Goal: Transaction & Acquisition: Purchase product/service

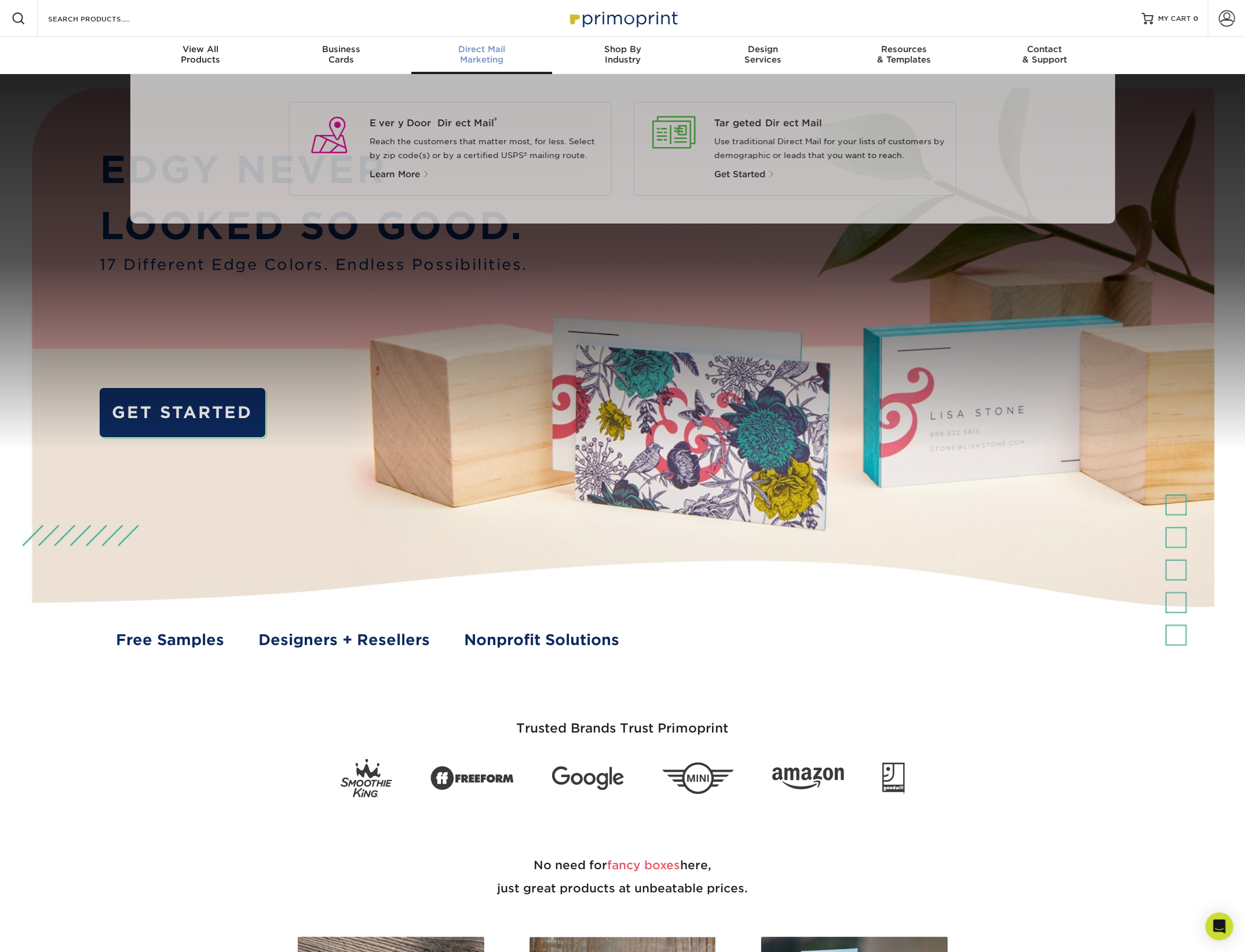
click at [488, 50] on span "Direct Mail" at bounding box center [481, 50] width 141 height 11
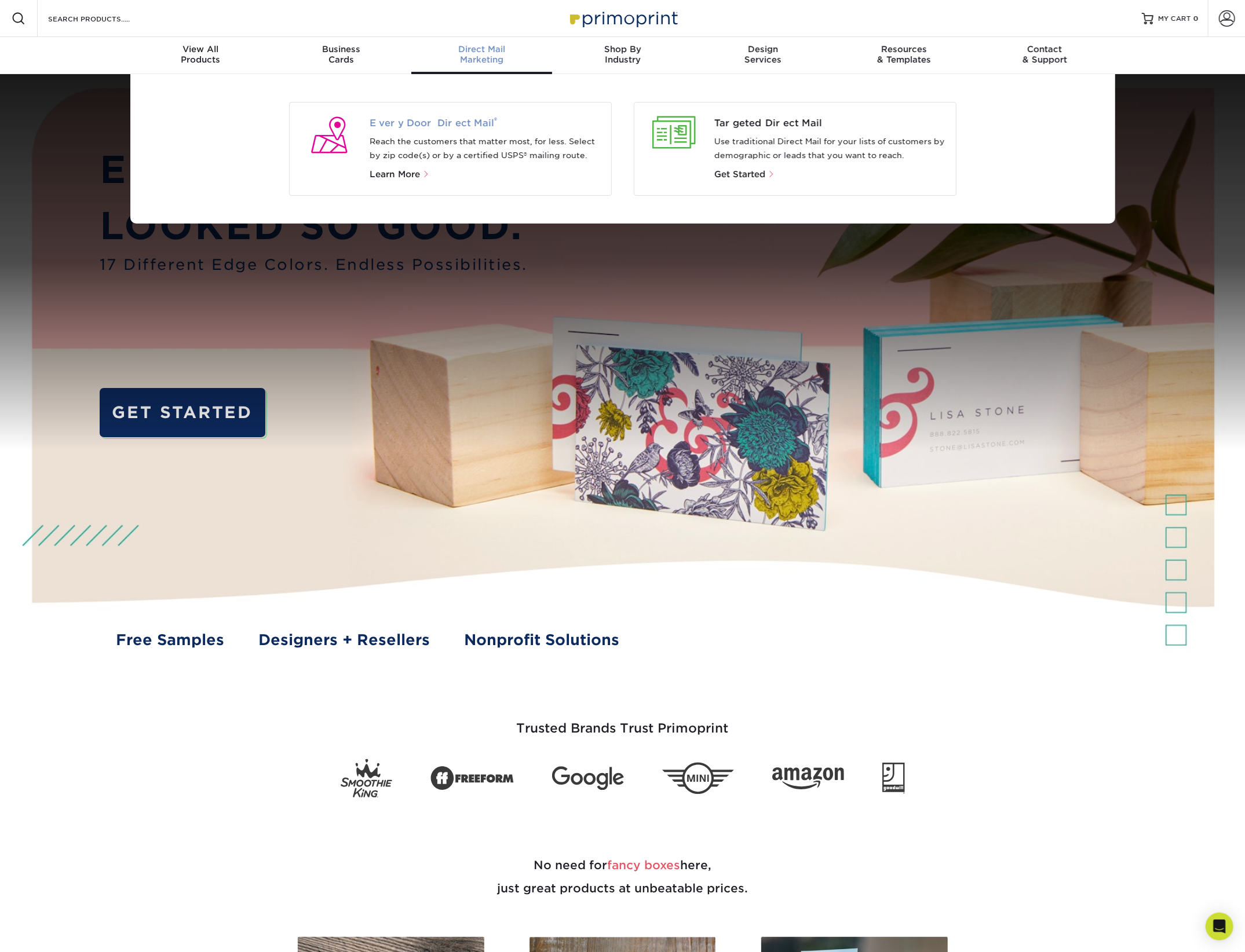
click at [450, 125] on span "Every Door Direct Mail ®" at bounding box center [485, 123] width 232 height 14
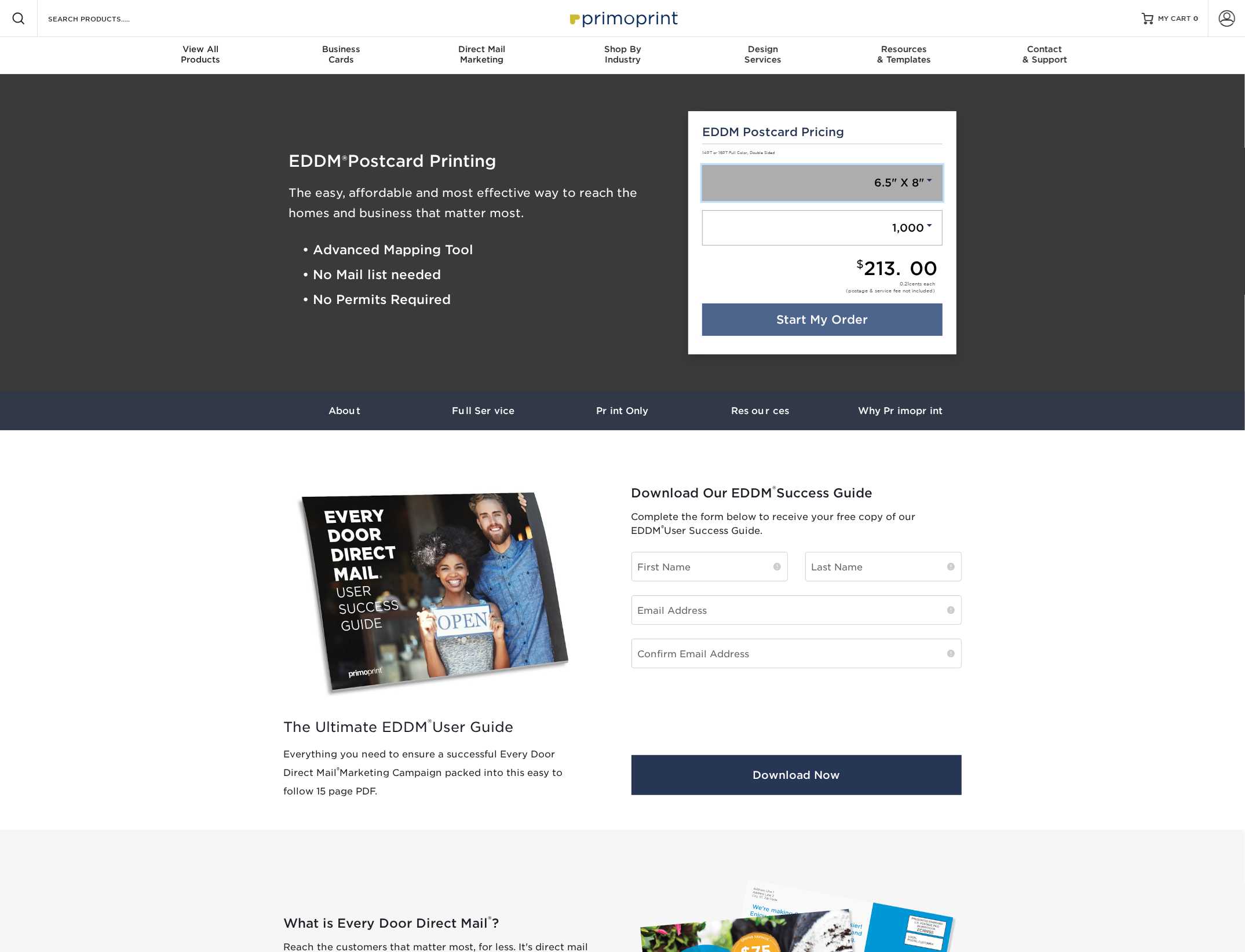
click at [881, 179] on link "6.5" X 8"" at bounding box center [822, 183] width 240 height 36
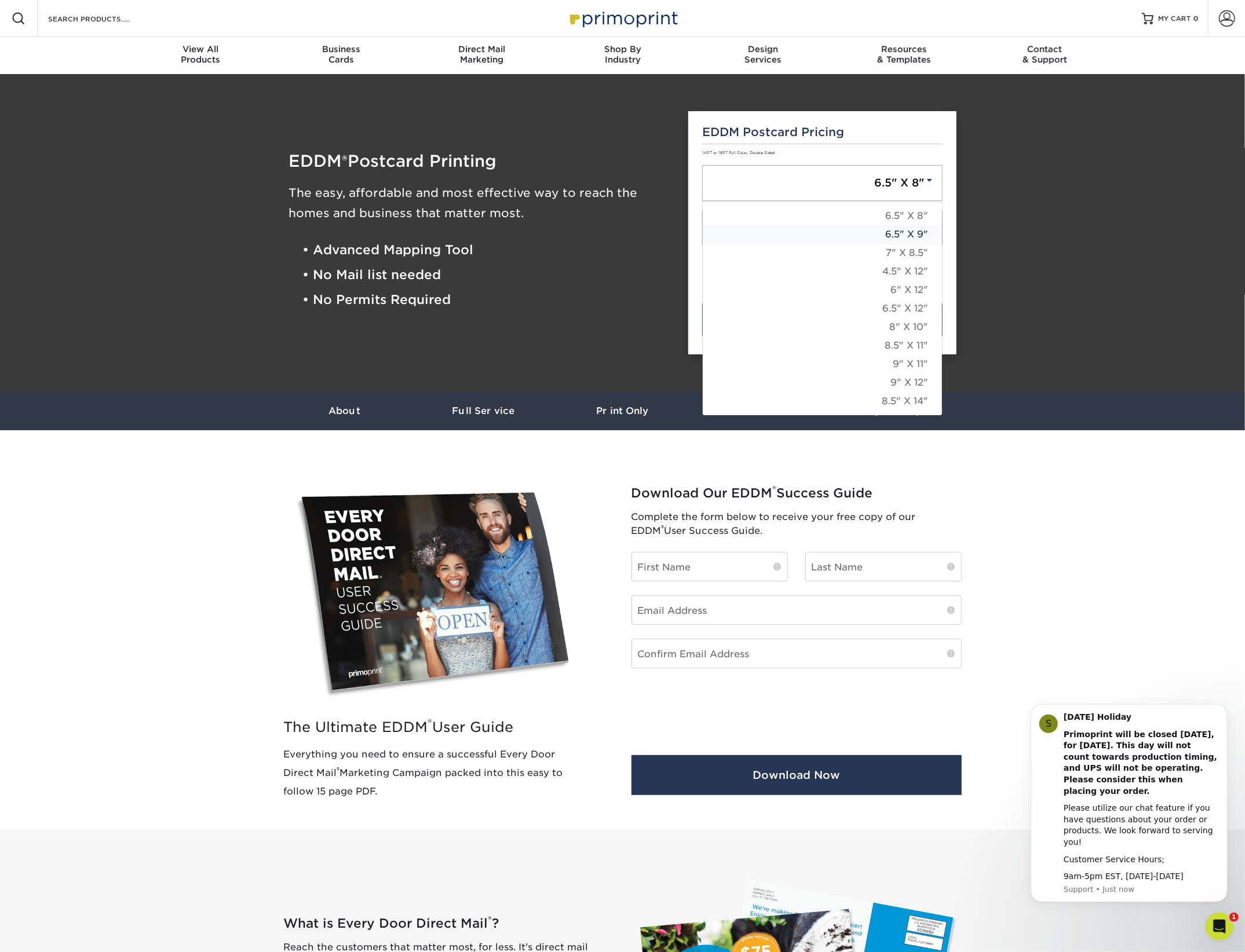
click at [918, 234] on link "6.5" X 9"" at bounding box center [822, 235] width 239 height 19
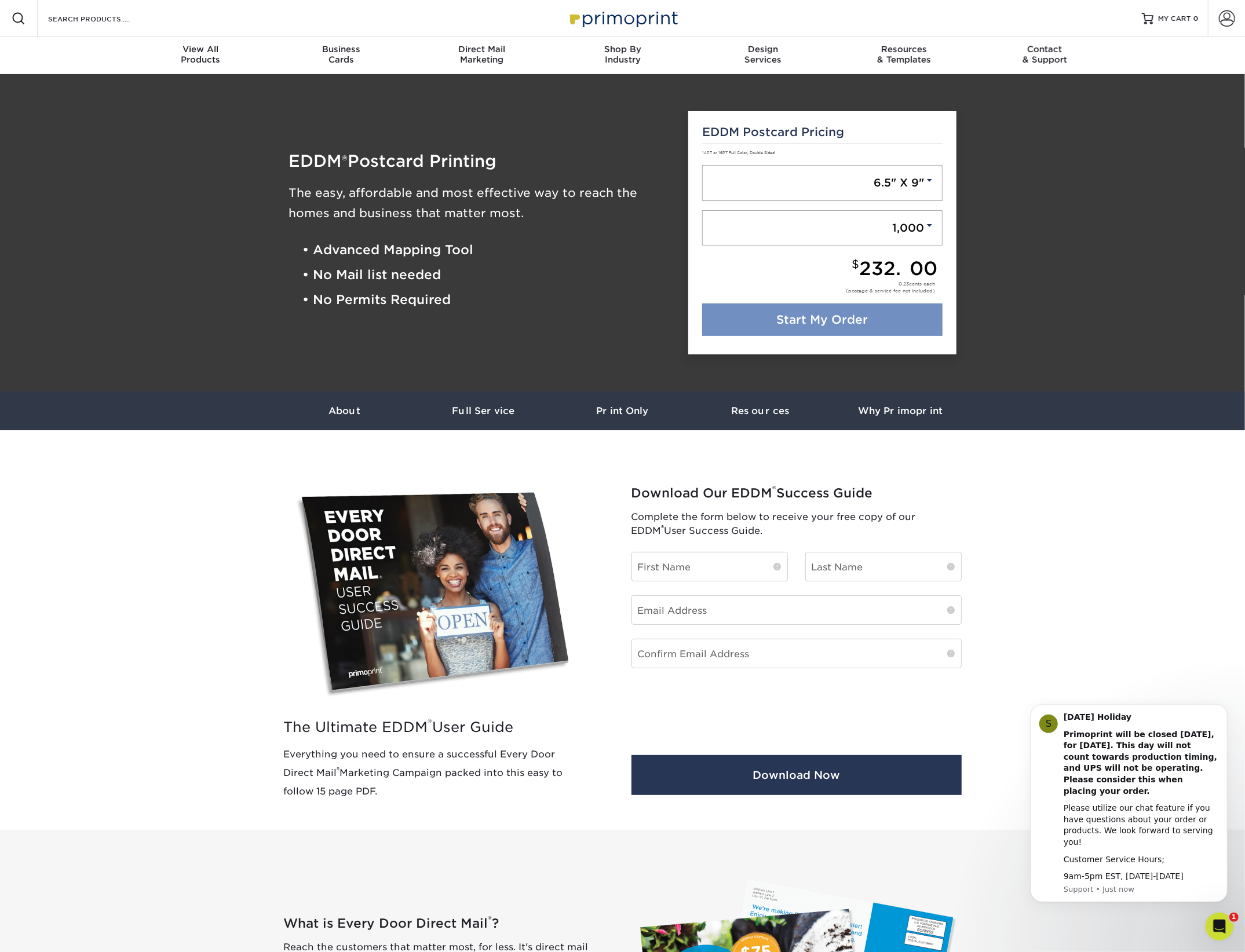
click at [842, 328] on link "Start My Order" at bounding box center [822, 319] width 240 height 32
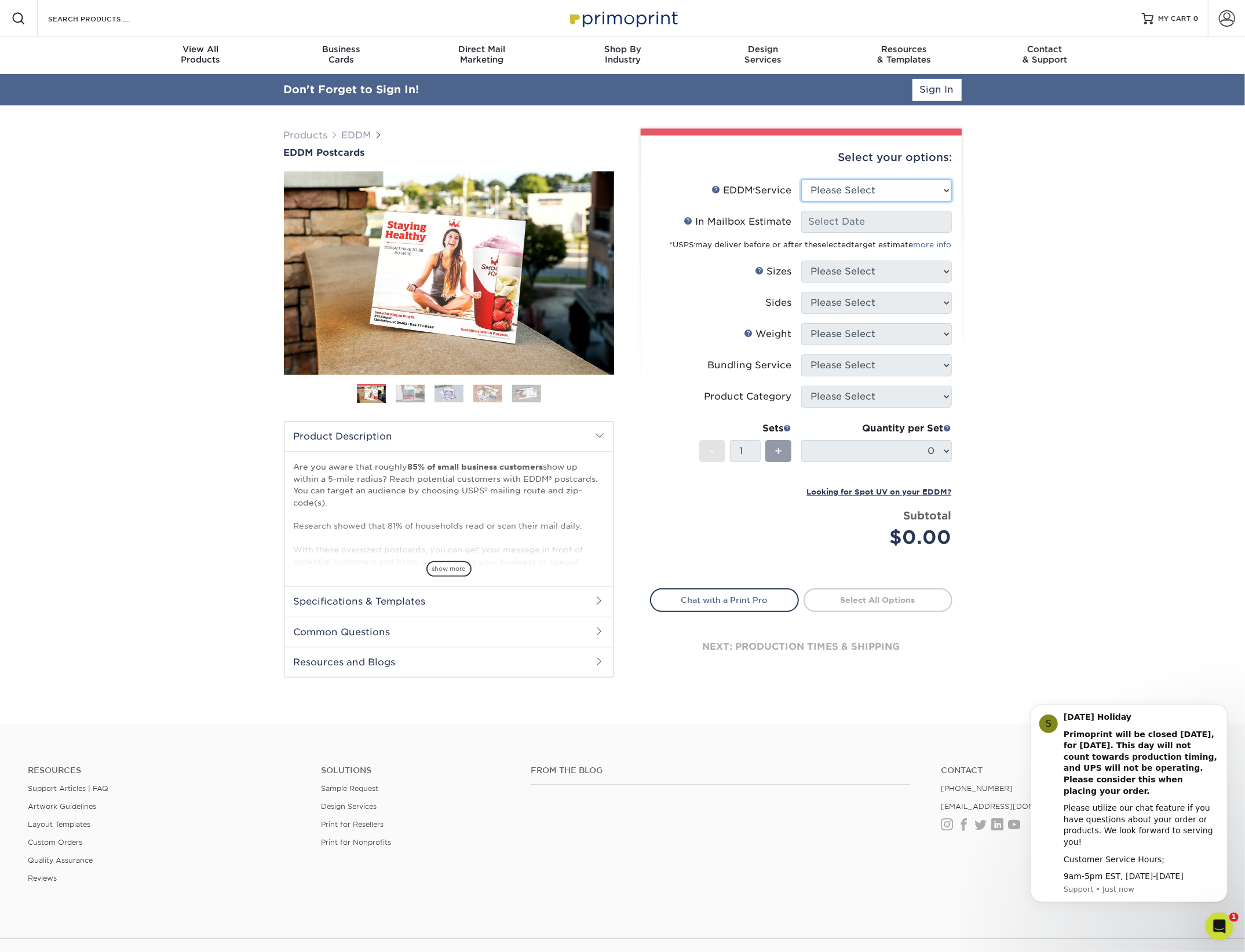
click at [885, 187] on select "Please Select Full Service Print Only" at bounding box center [876, 190] width 151 height 22
select select "full_service"
click at [801, 180] on select "Please Select Full Service Print Only" at bounding box center [876, 190] width 151 height 22
select select "-1"
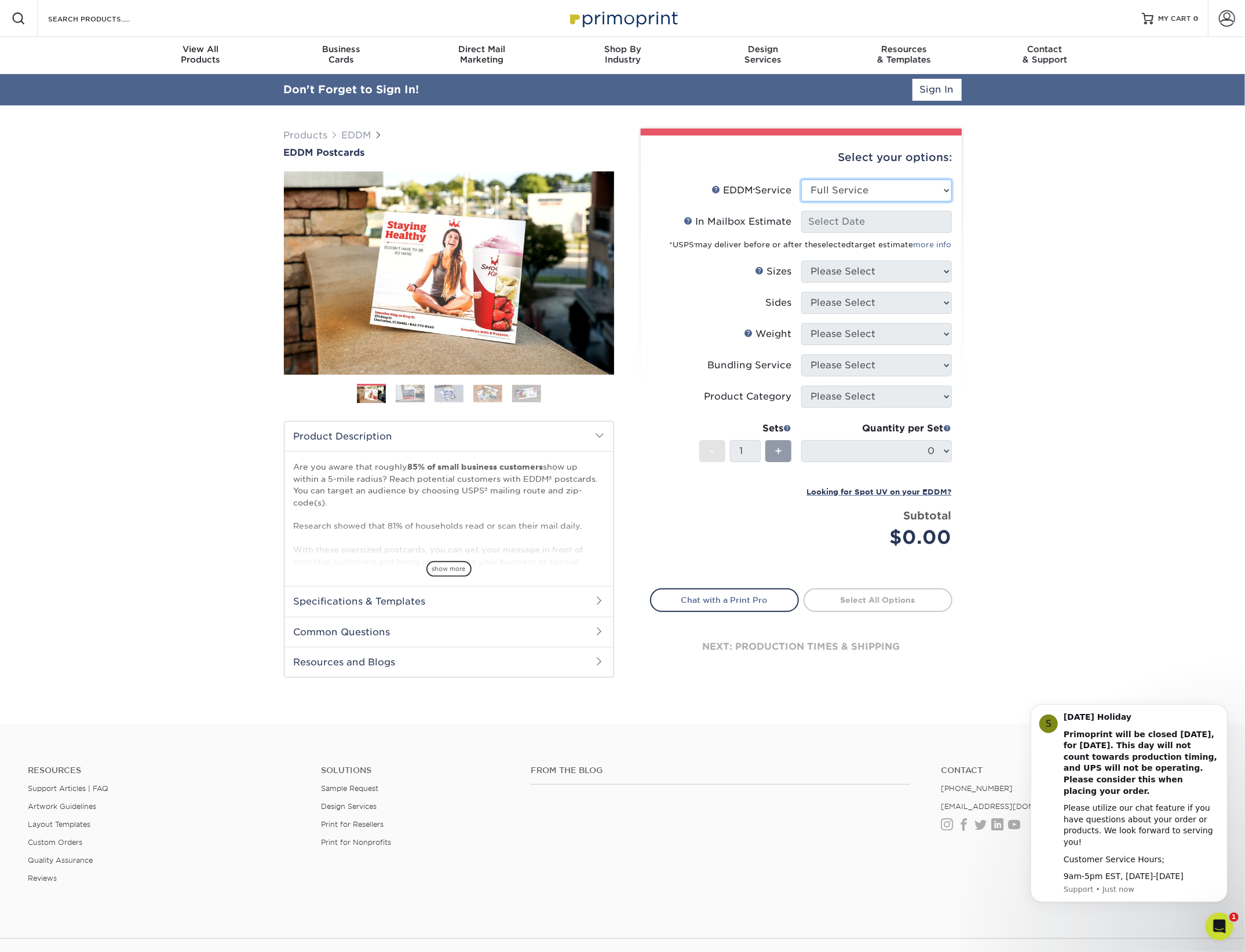
select select "-1"
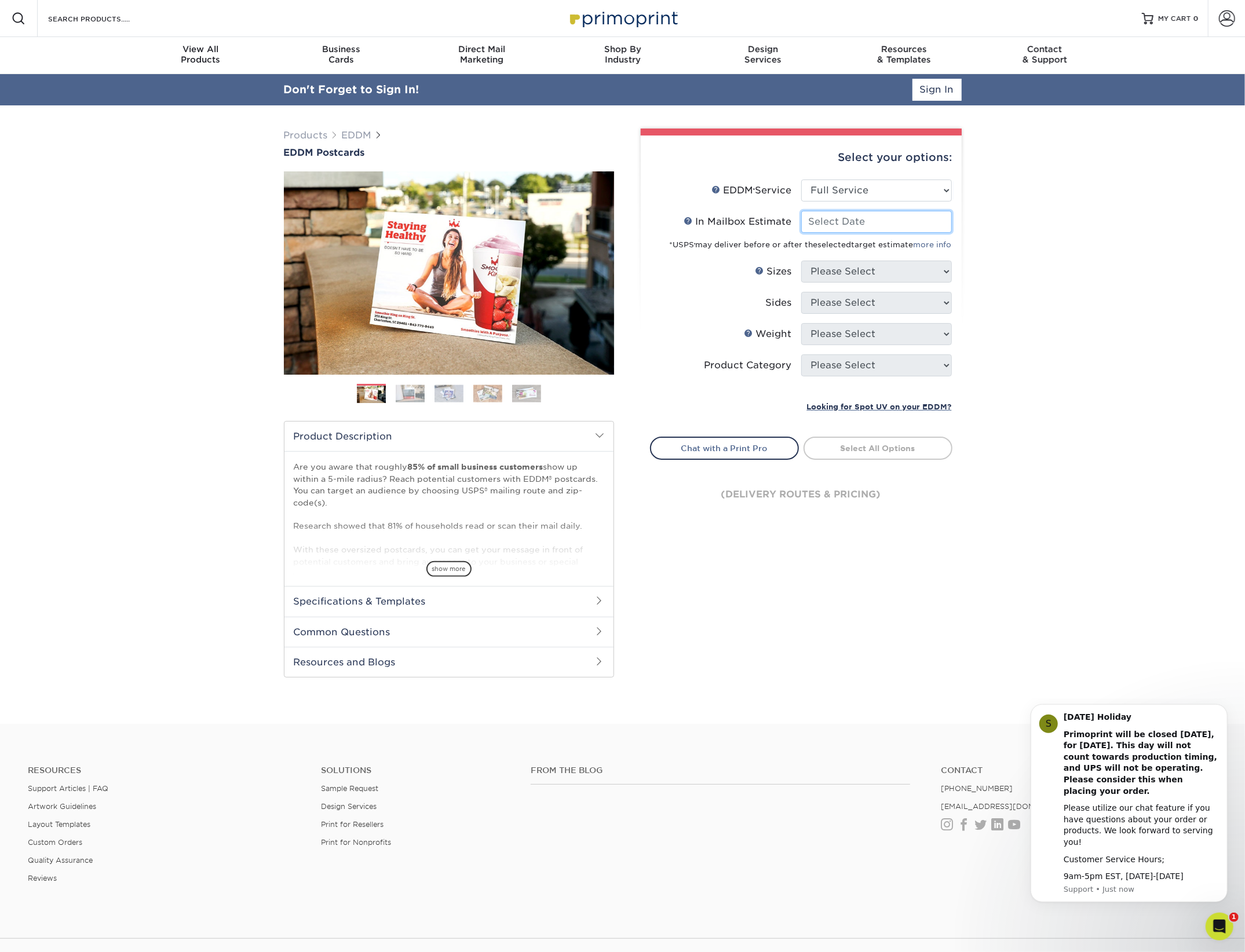
click at [883, 226] on input "In Mailbox Estimate Help In Mailbox Estimate" at bounding box center [876, 222] width 151 height 22
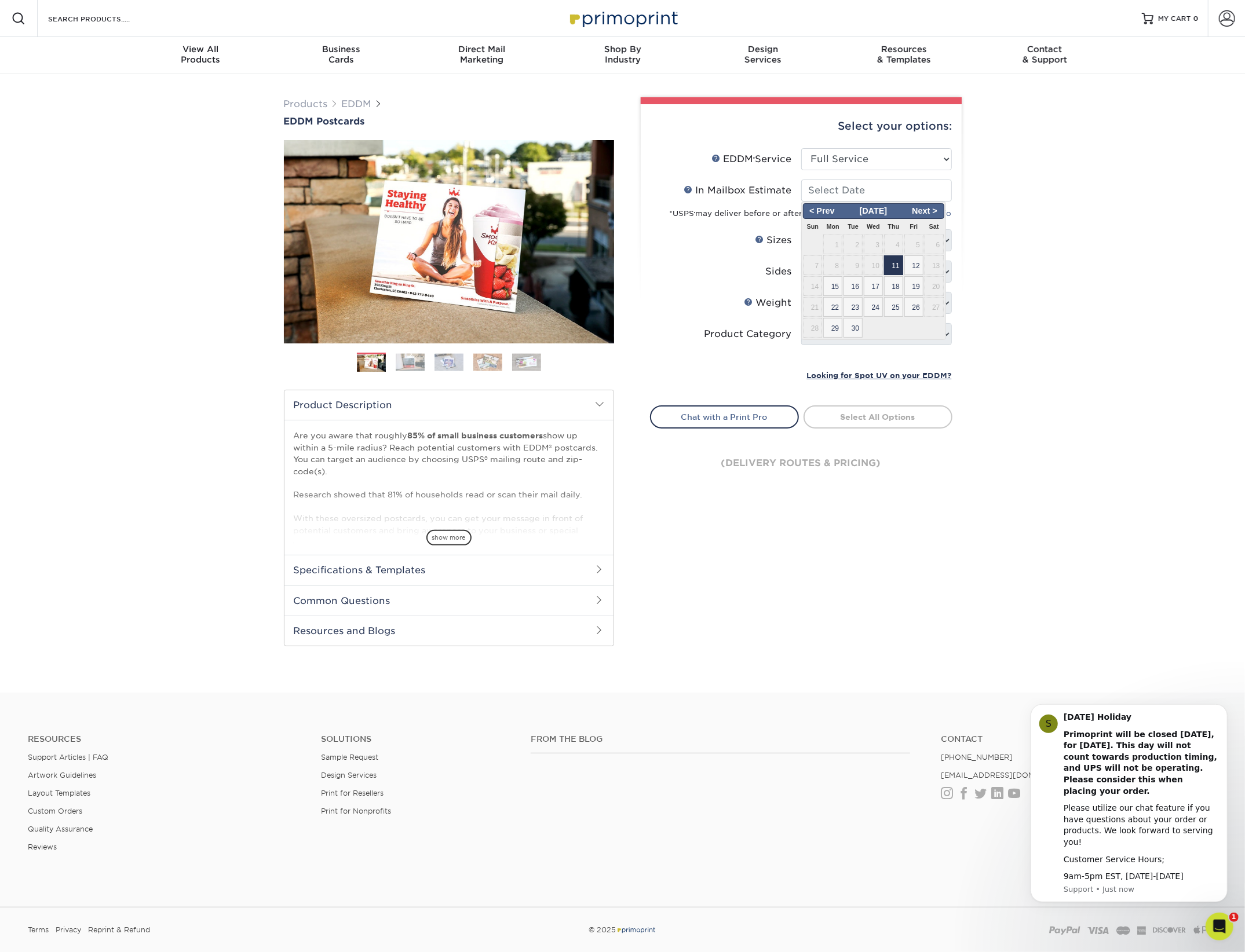
click at [894, 265] on span "11" at bounding box center [893, 265] width 19 height 20
type input "2025-09-11"
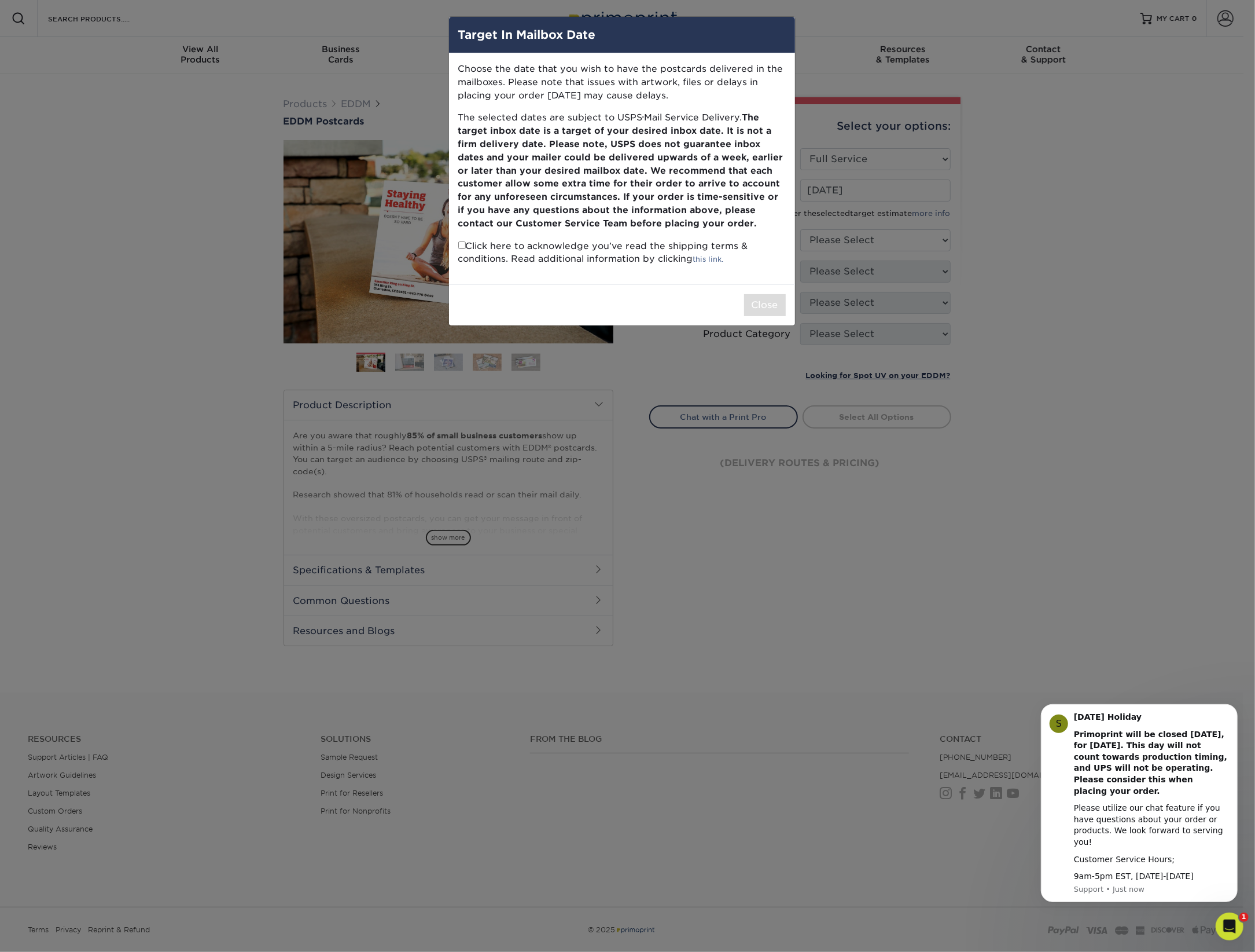
click at [660, 291] on div "Close" at bounding box center [623, 305] width 346 height 42
click at [459, 243] on input "checkbox" at bounding box center [462, 245] width 7 height 7
checkbox input "true"
click at [774, 304] on button "Close" at bounding box center [765, 305] width 42 height 22
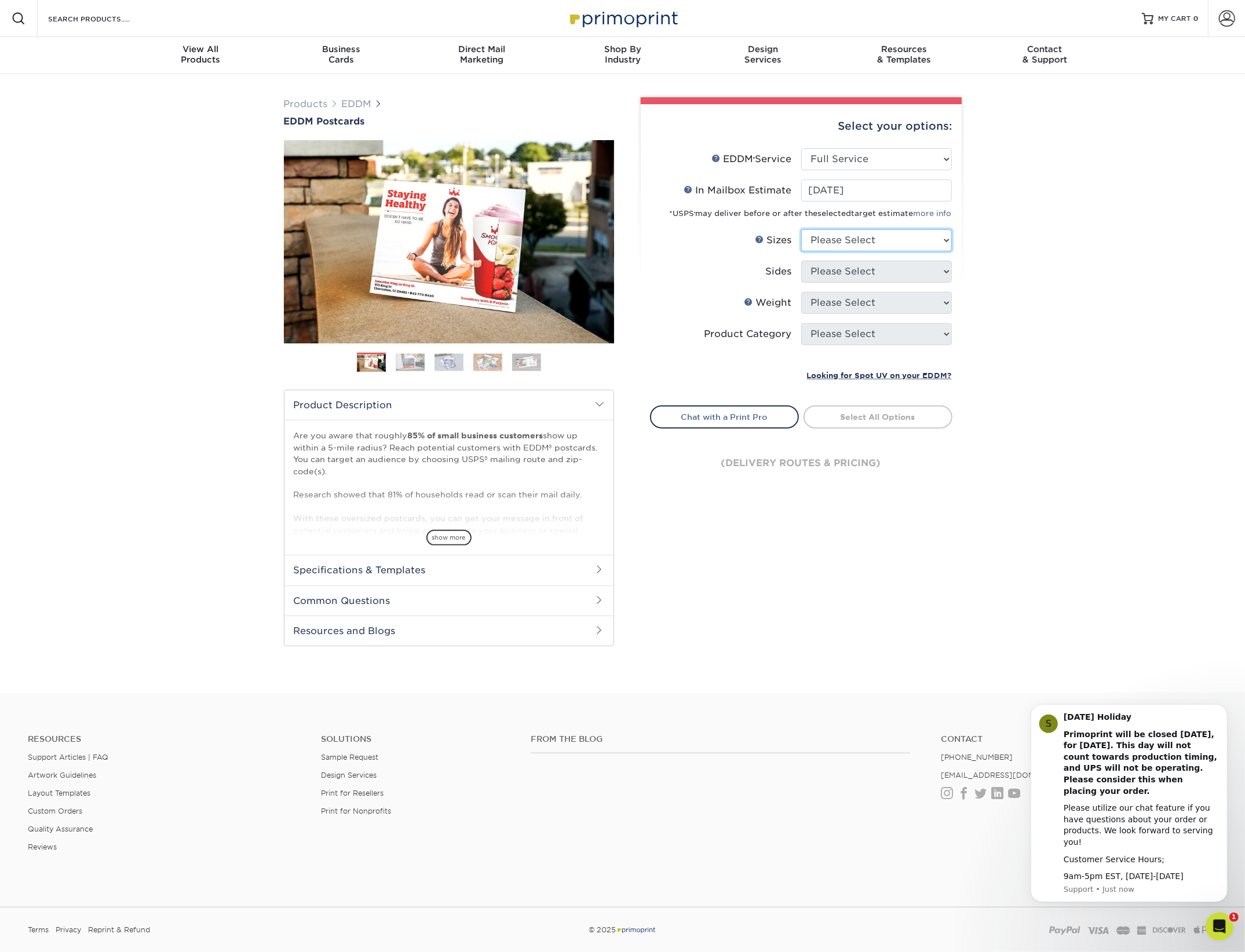
click at [878, 242] on select "Please Select 4.5" x 12" 6" x 12" 6.5" x 8" 6.5" x 9" 6.5" x 12" 7" x 8.5" 8" x…" at bounding box center [876, 240] width 151 height 22
select select "6.50x9.00"
click at [801, 229] on select "Please Select 4.5" x 12" 6" x 12" 6.5" x 8" 6.5" x 9" 6.5" x 12" 7" x 8.5" 8" x…" at bounding box center [876, 240] width 151 height 22
click at [888, 271] on select "Please Select Print Both Sides Print Front Only" at bounding box center [876, 272] width 151 height 22
select select "13abbda7-1d64-4f25-8bb2-c179b224825d"
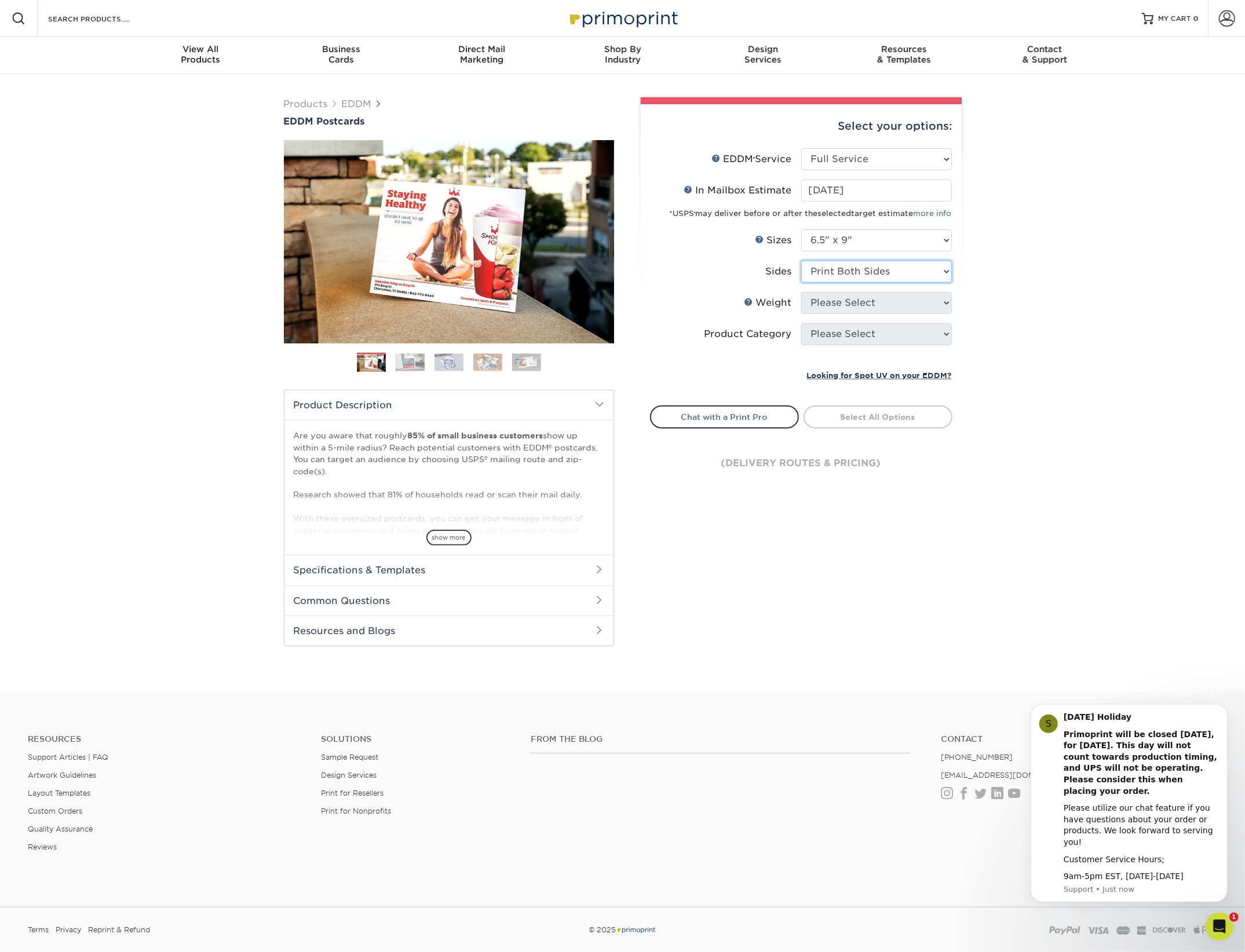
click at [801, 261] on select "Please Select Print Both Sides Print Front Only" at bounding box center [876, 272] width 151 height 22
click at [886, 297] on select "Please Select 16PT 14PT" at bounding box center [876, 302] width 151 height 22
select select "16PT"
click at [801, 291] on select "Please Select 16PT 14PT" at bounding box center [876, 302] width 151 height 22
click at [0, 0] on select at bounding box center [0, 0] width 0 height 0
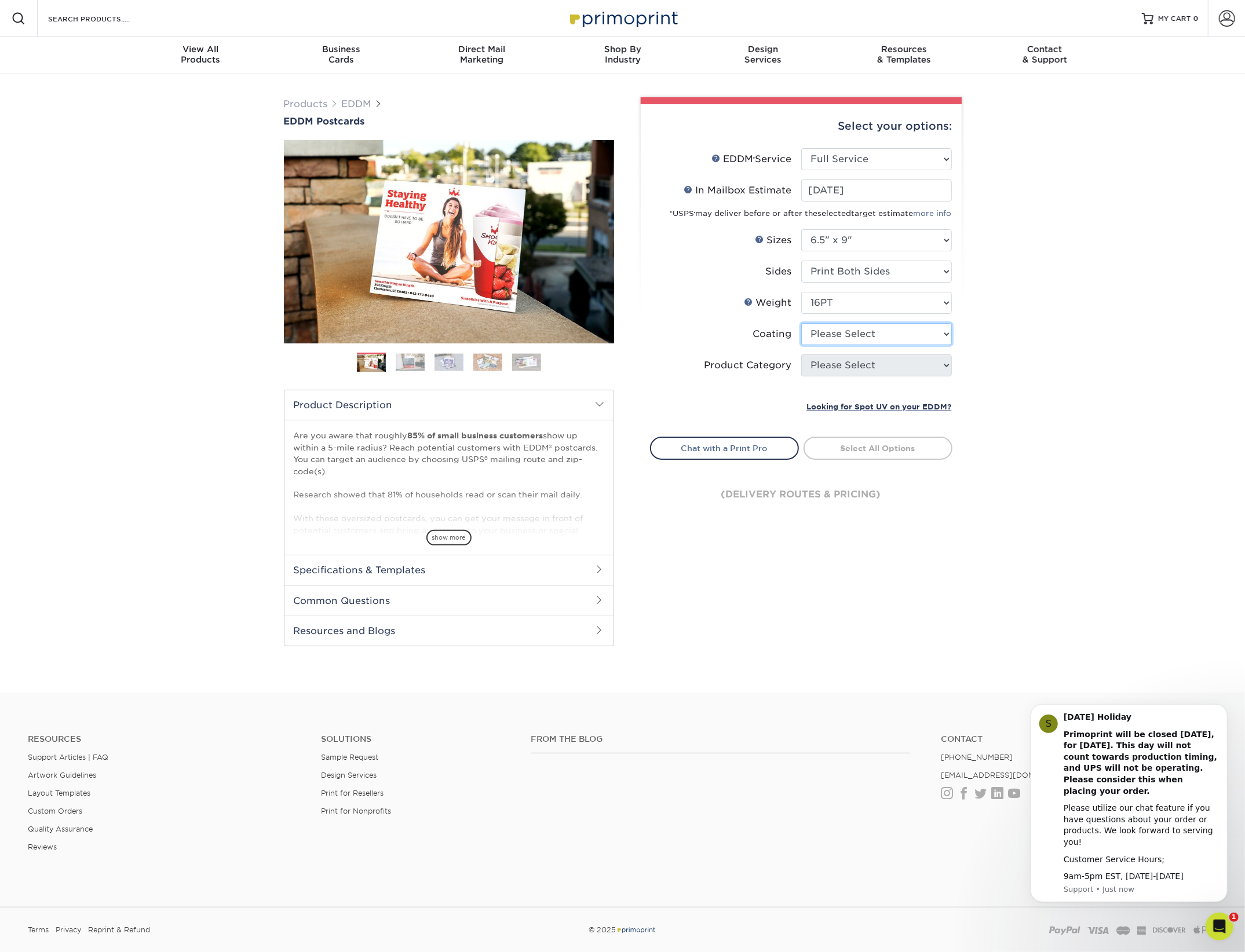
select select "ae367451-b2b8-45df-a344-0f05b6a12993"
click at [801, 323] on select at bounding box center [876, 334] width 151 height 22
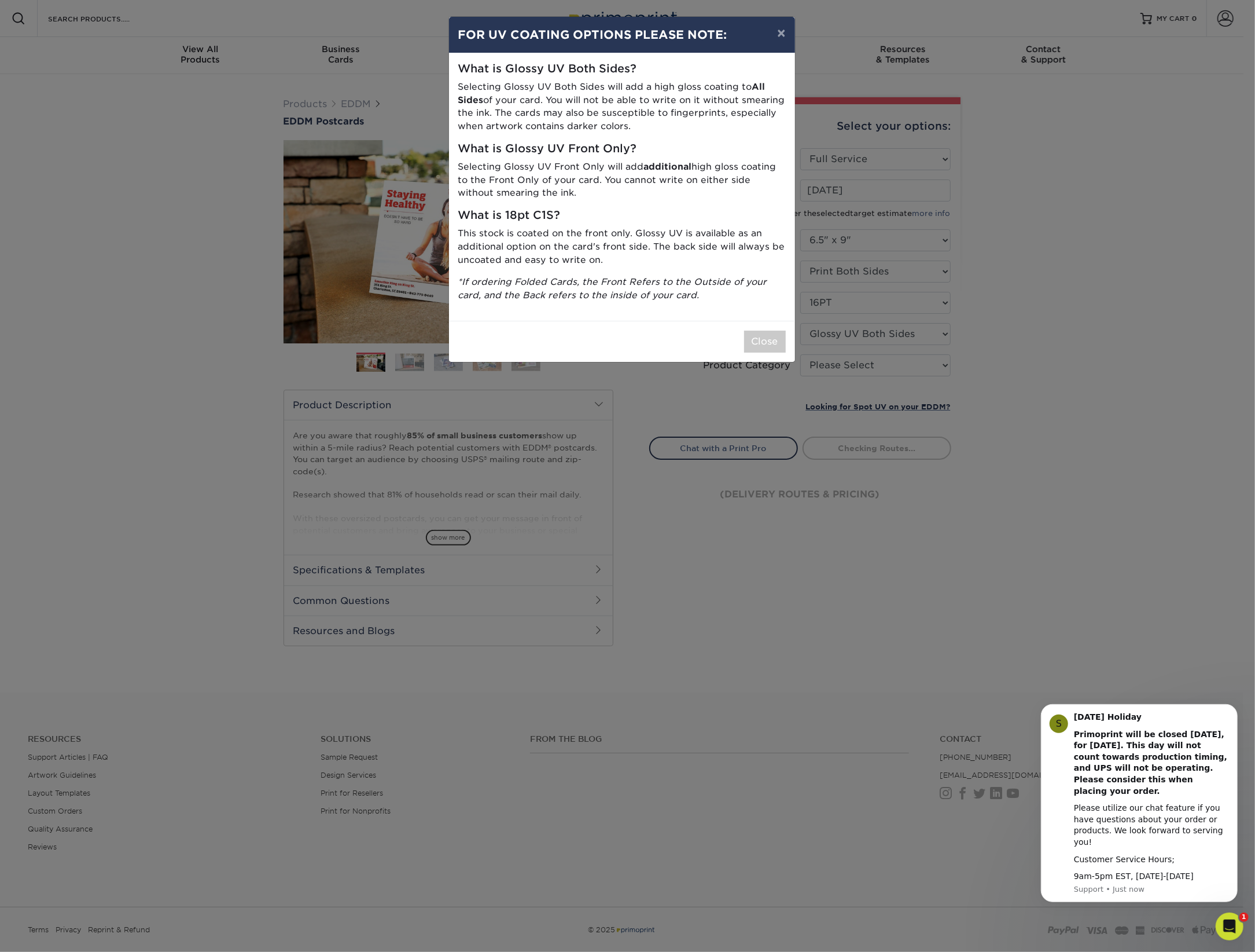
click at [730, 285] on icon "*If ordering Folded Cards, the Front Refers to the Outside of your card, and th…" at bounding box center [613, 288] width 309 height 24
click at [764, 327] on div "Close" at bounding box center [623, 341] width 346 height 42
click at [767, 338] on button "Close" at bounding box center [765, 341] width 42 height 22
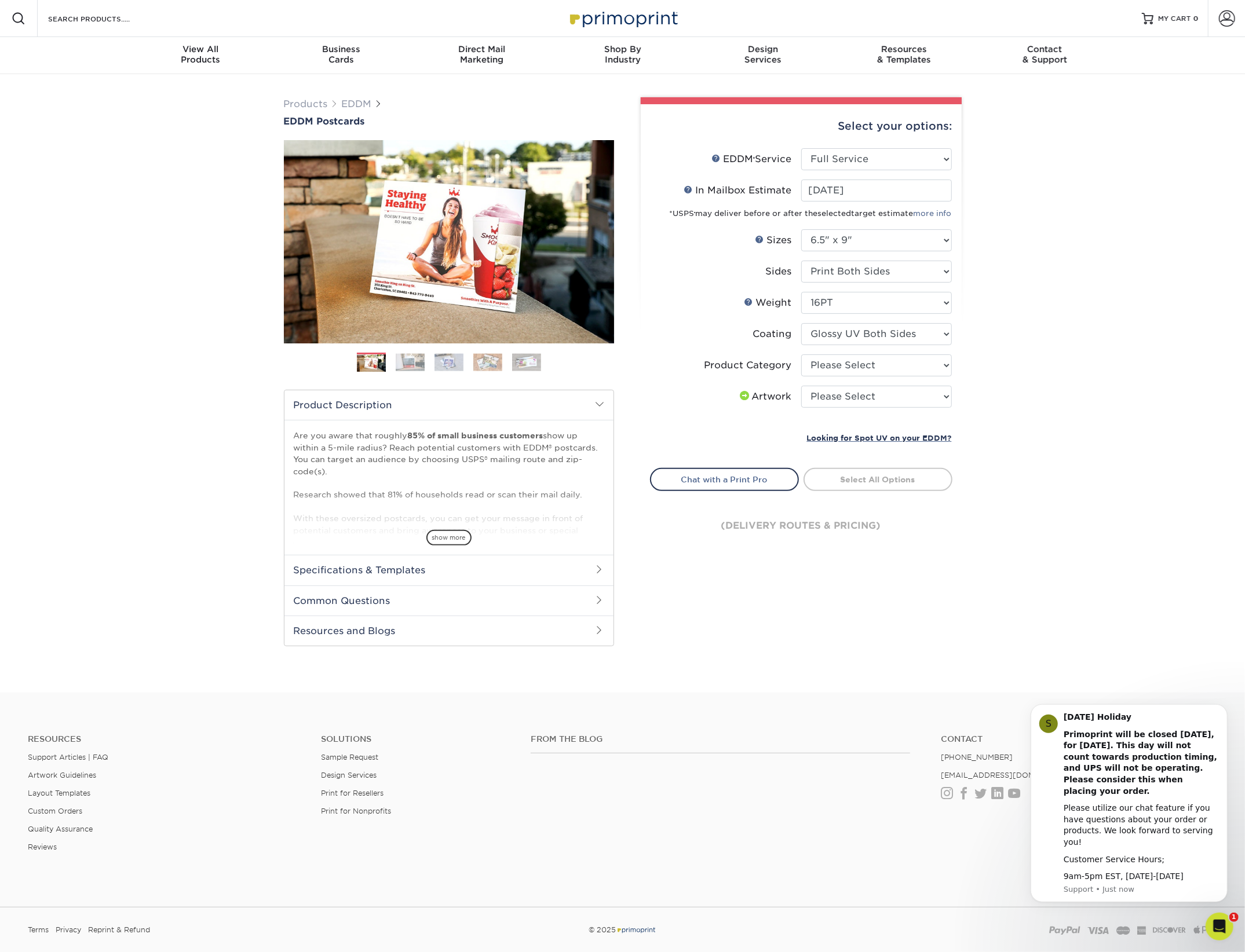
scroll to position [1, 0]
click at [860, 397] on select "Please Select I will upload files I need a design - $150" at bounding box center [876, 396] width 151 height 22
select select "upload"
click at [801, 385] on select "Please Select I will upload files I need a design - $150" at bounding box center [876, 396] width 151 height 22
click at [861, 477] on link "Select Routes" at bounding box center [878, 477] width 149 height 21
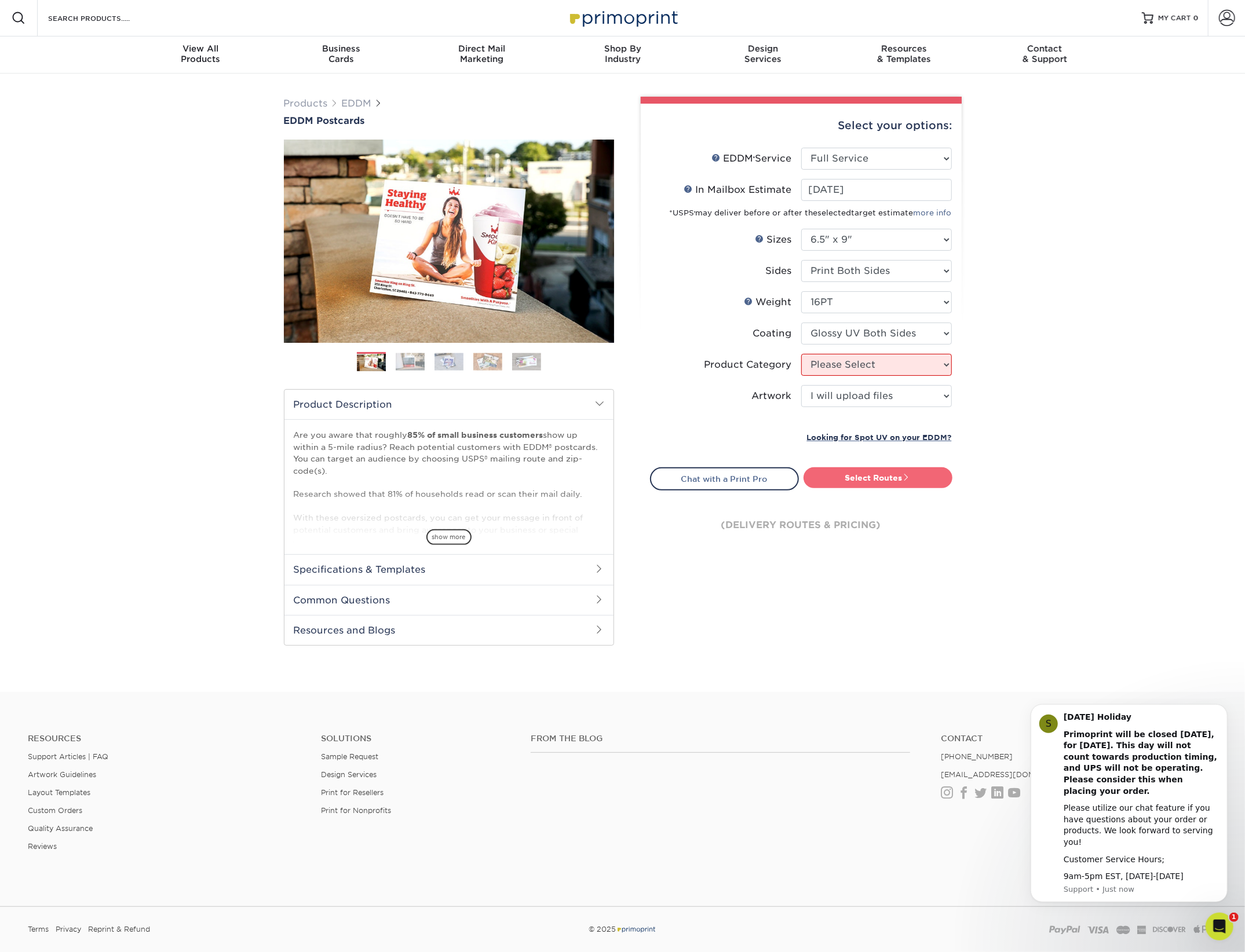
click at [914, 474] on link "Select Routes" at bounding box center [878, 477] width 149 height 21
click at [867, 476] on link "Select Routes" at bounding box center [878, 477] width 149 height 21
click at [859, 365] on select "Please Select Postcards" at bounding box center [876, 365] width 151 height 22
select select "9b7272e0-d6c8-4c3c-8e97-d3a1bcdab858"
click at [801, 354] on select "Please Select Postcards" at bounding box center [876, 365] width 151 height 22
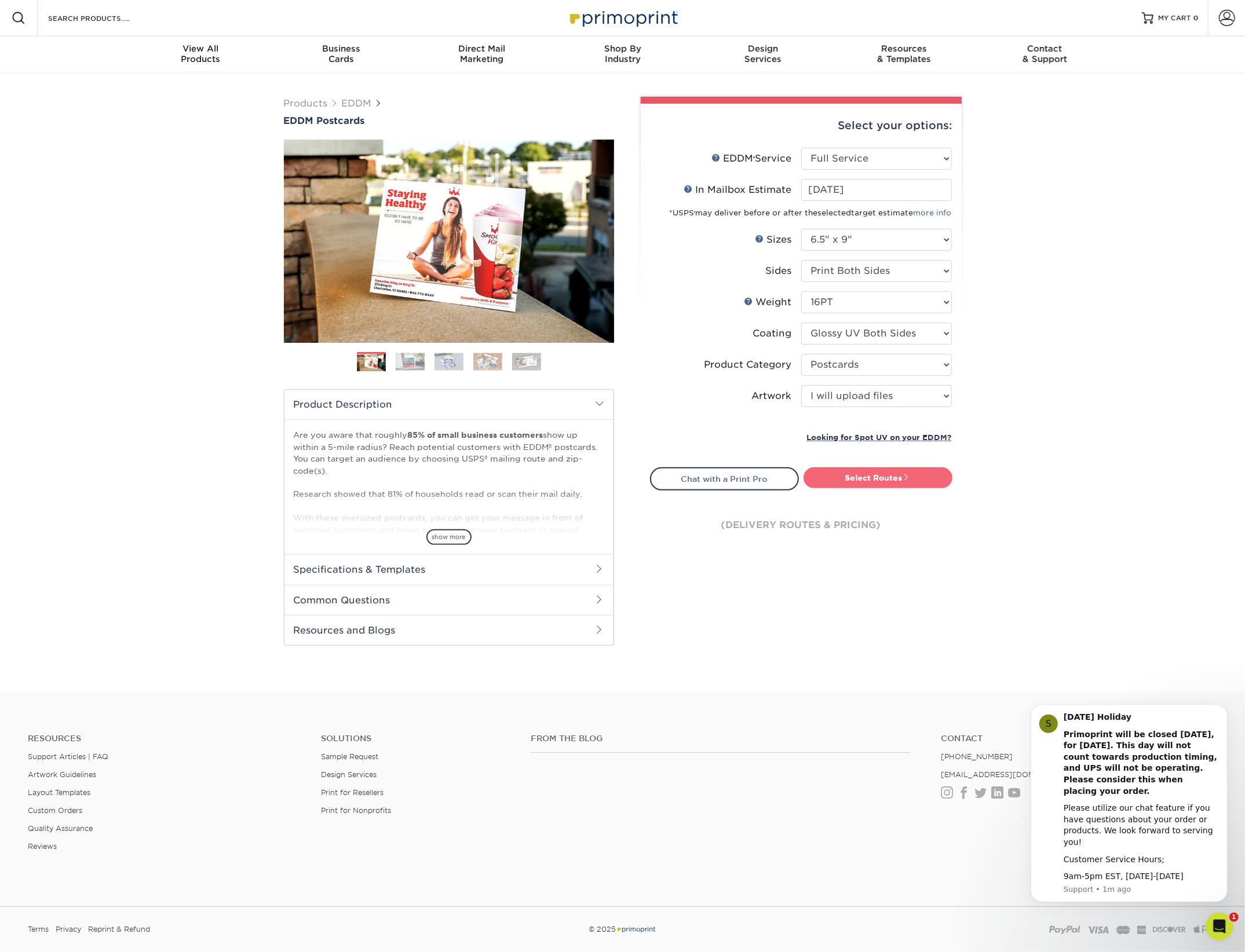
click at [871, 475] on link "Select Routes" at bounding box center [878, 477] width 149 height 21
click at [893, 469] on link "Select Routes" at bounding box center [878, 477] width 149 height 21
click at [1183, 786] on b "Primoprint will be closed [DATE], for [DATE]. This day will not count towards p…" at bounding box center [1139, 762] width 153 height 66
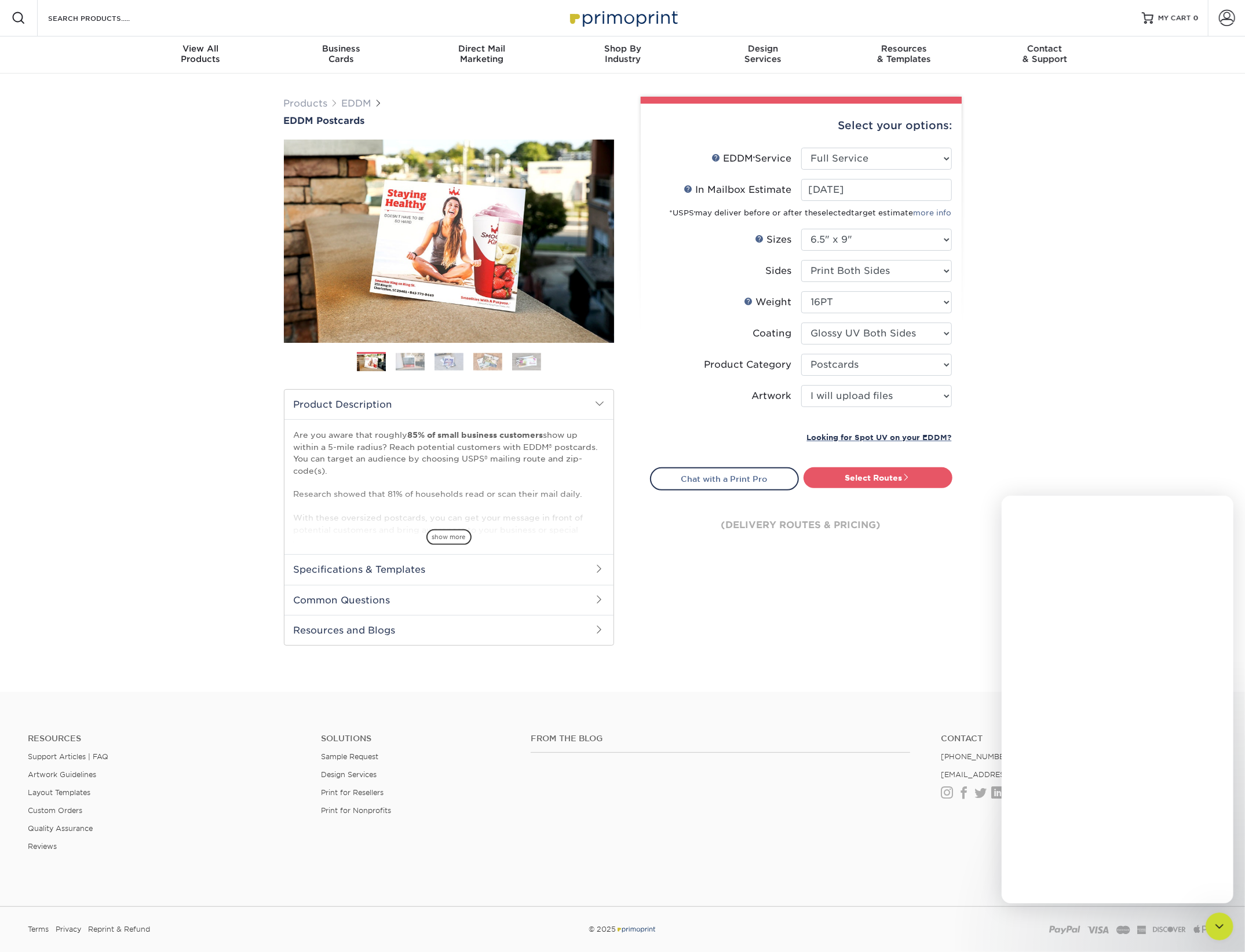
scroll to position [0, 0]
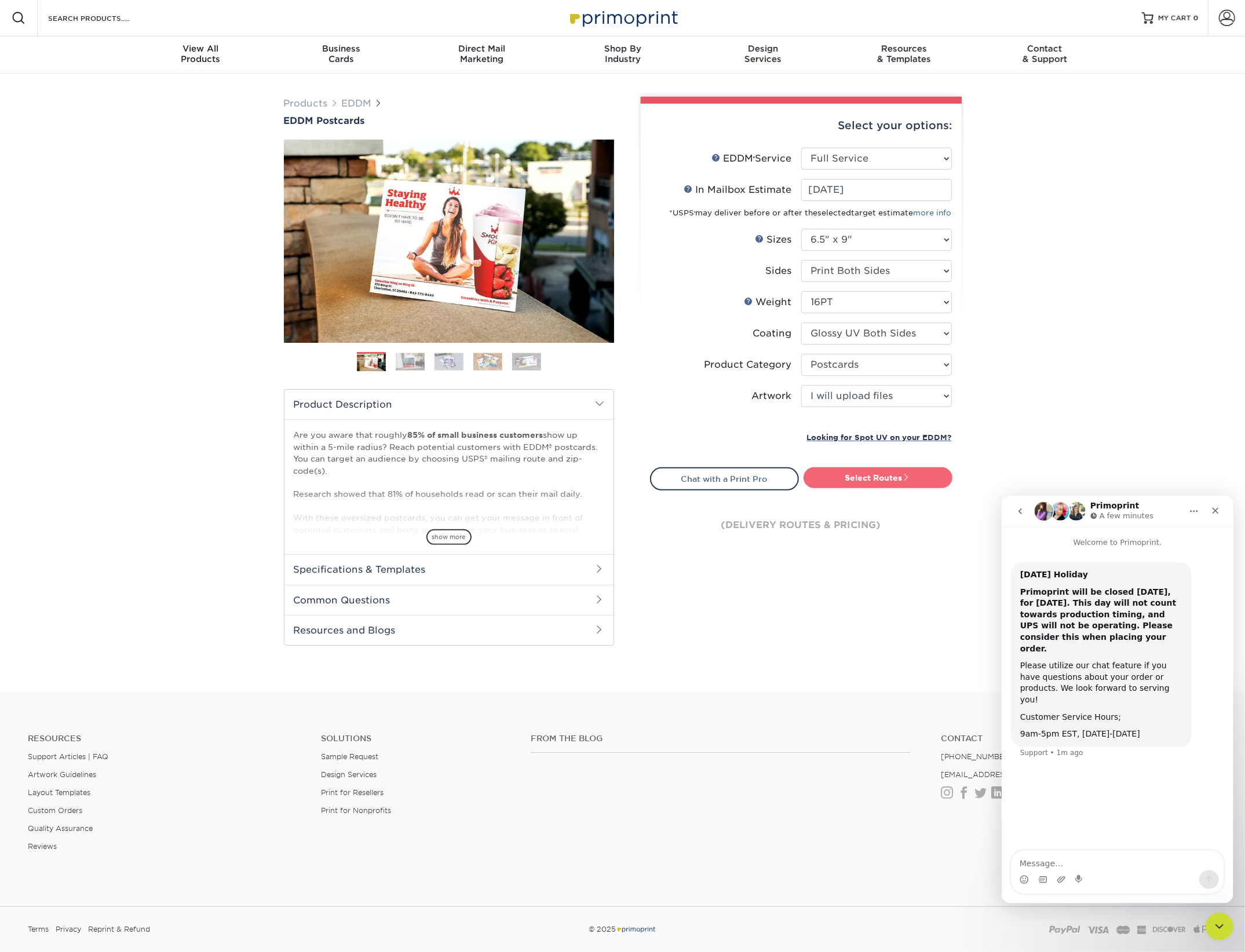
click at [857, 482] on link "Select Routes" at bounding box center [878, 477] width 149 height 21
click at [120, 214] on div "Products EDDM EDDM Postcards Previous Next" at bounding box center [622, 382] width 1245 height 618
click at [863, 476] on link "Select Routes" at bounding box center [878, 477] width 149 height 21
click at [866, 386] on select "Please Select I will upload files I need a design - $150" at bounding box center [876, 396] width 151 height 22
click at [801, 385] on select "Please Select I will upload files I need a design - $150" at bounding box center [876, 396] width 151 height 22
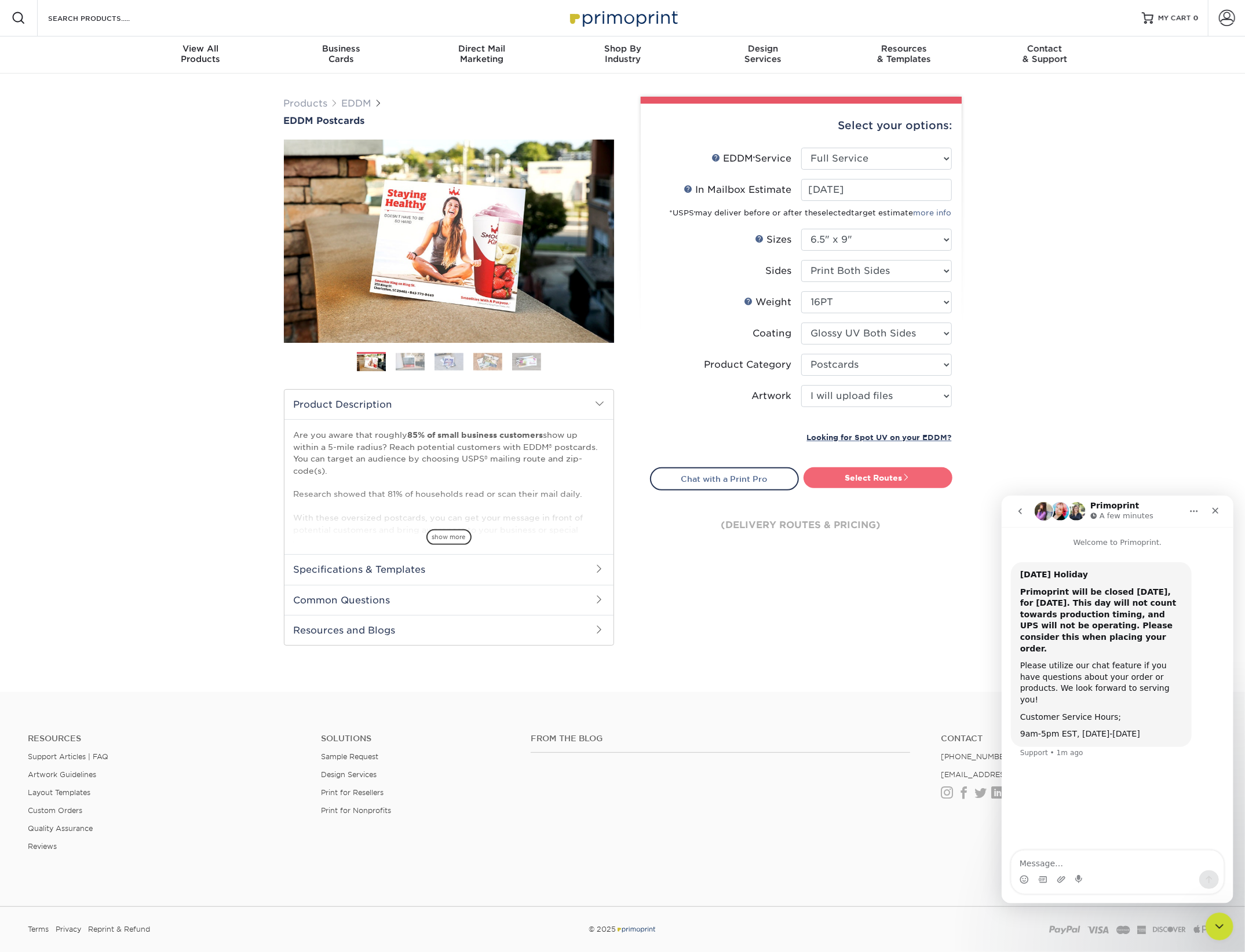
click at [924, 472] on link "Select Routes" at bounding box center [878, 477] width 149 height 21
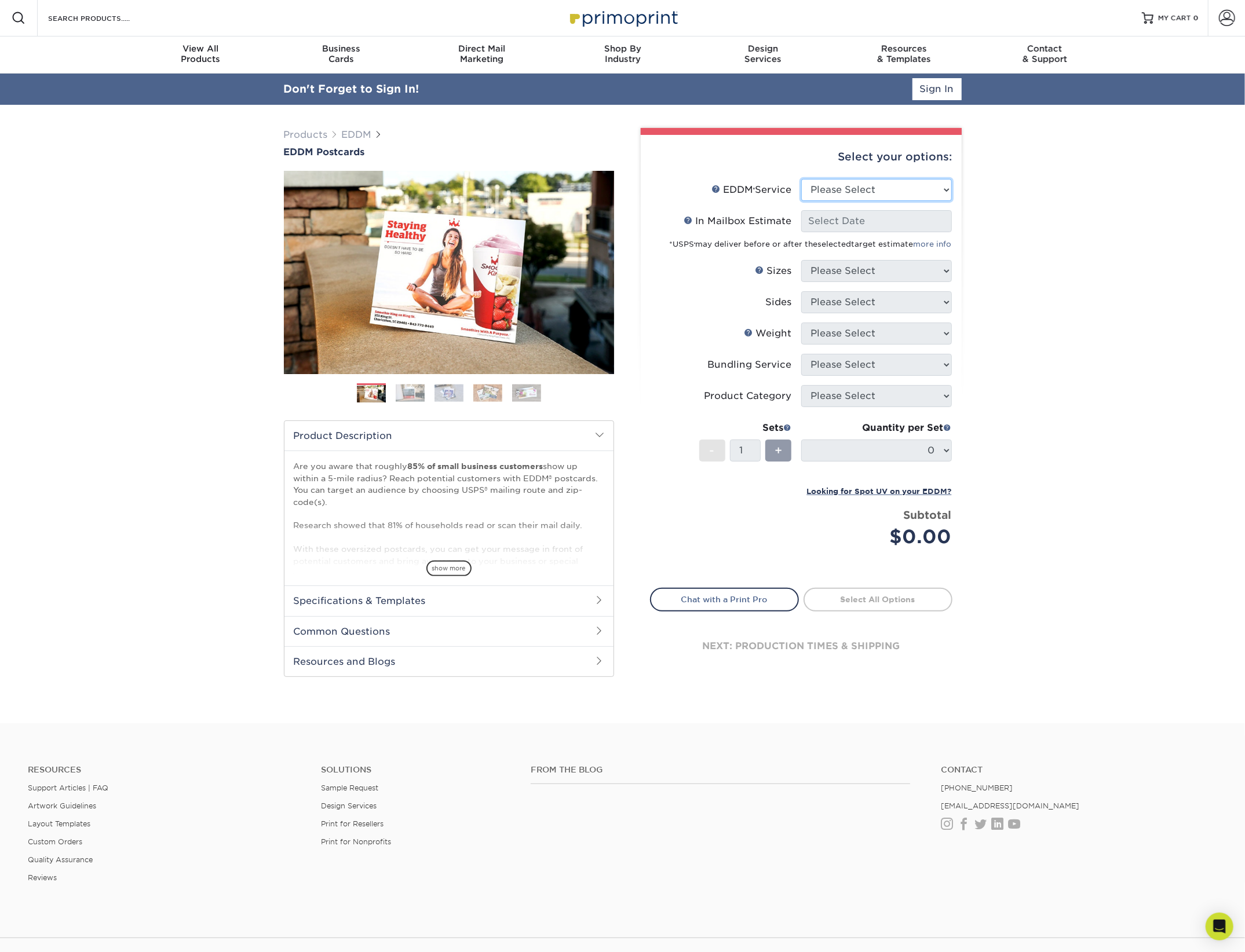
click at [887, 183] on select "Please Select Full Service Print Only" at bounding box center [876, 189] width 151 height 22
select select "full_service"
click at [801, 179] on select "Please Select Full Service Print Only" at bounding box center [876, 189] width 151 height 22
select select "-1"
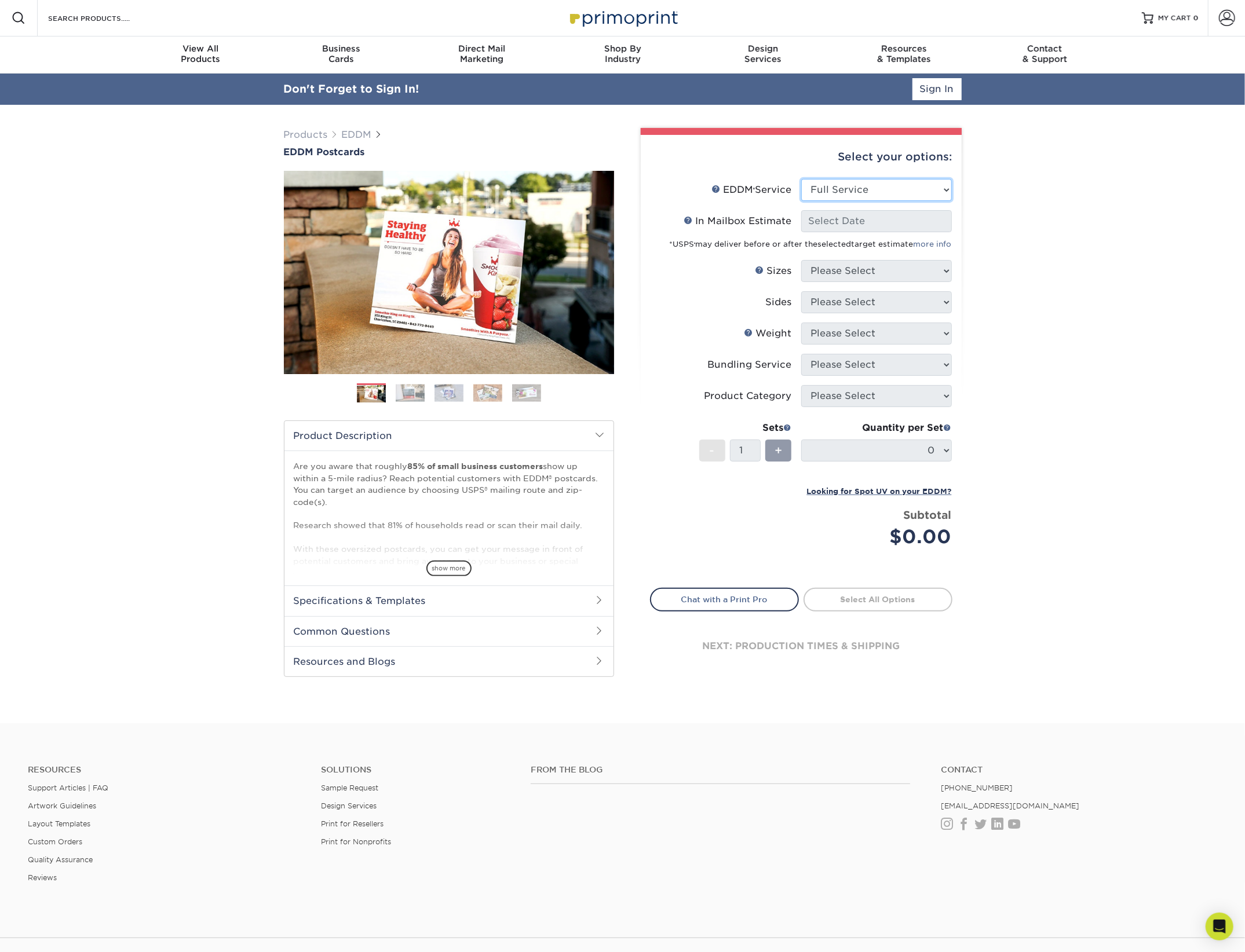
select select "-1"
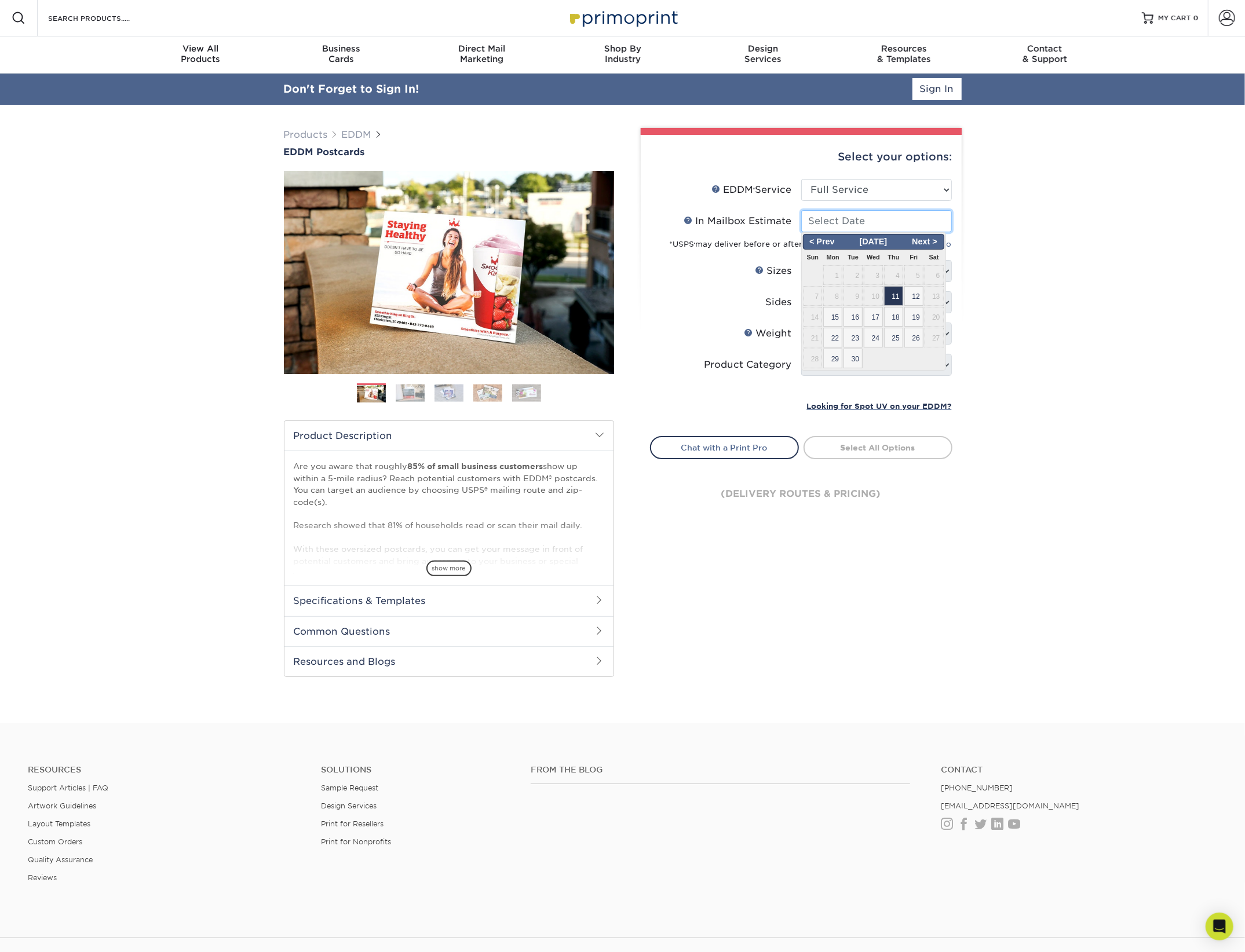
click at [887, 223] on input "In Mailbox Estimate Help In Mailbox Estimate" at bounding box center [876, 221] width 151 height 22
click at [899, 293] on span "11" at bounding box center [893, 296] width 19 height 20
type input "2025-09-11"
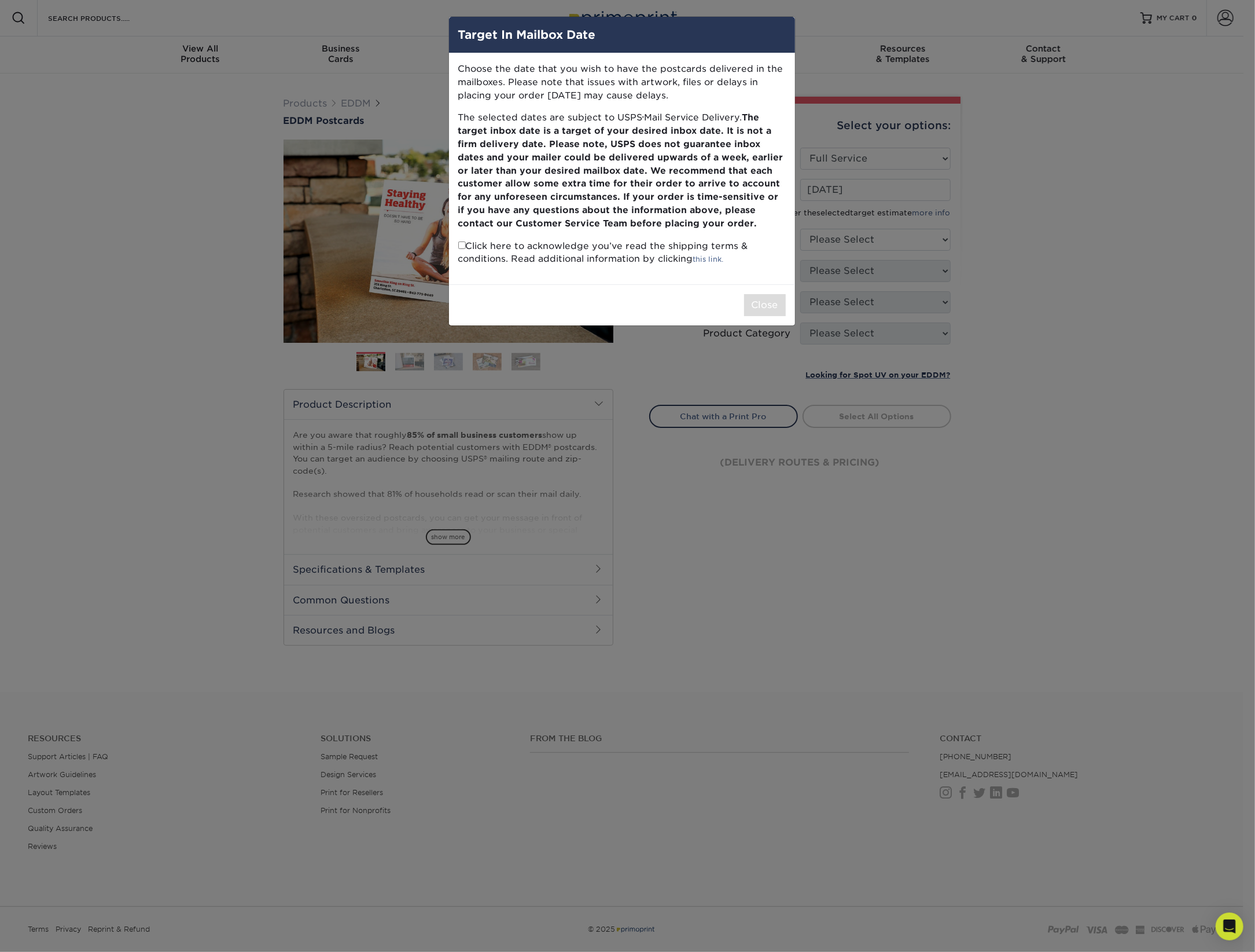
click at [459, 246] on input "checkbox" at bounding box center [462, 245] width 7 height 7
checkbox input "true"
click at [780, 306] on button "Close" at bounding box center [765, 305] width 42 height 22
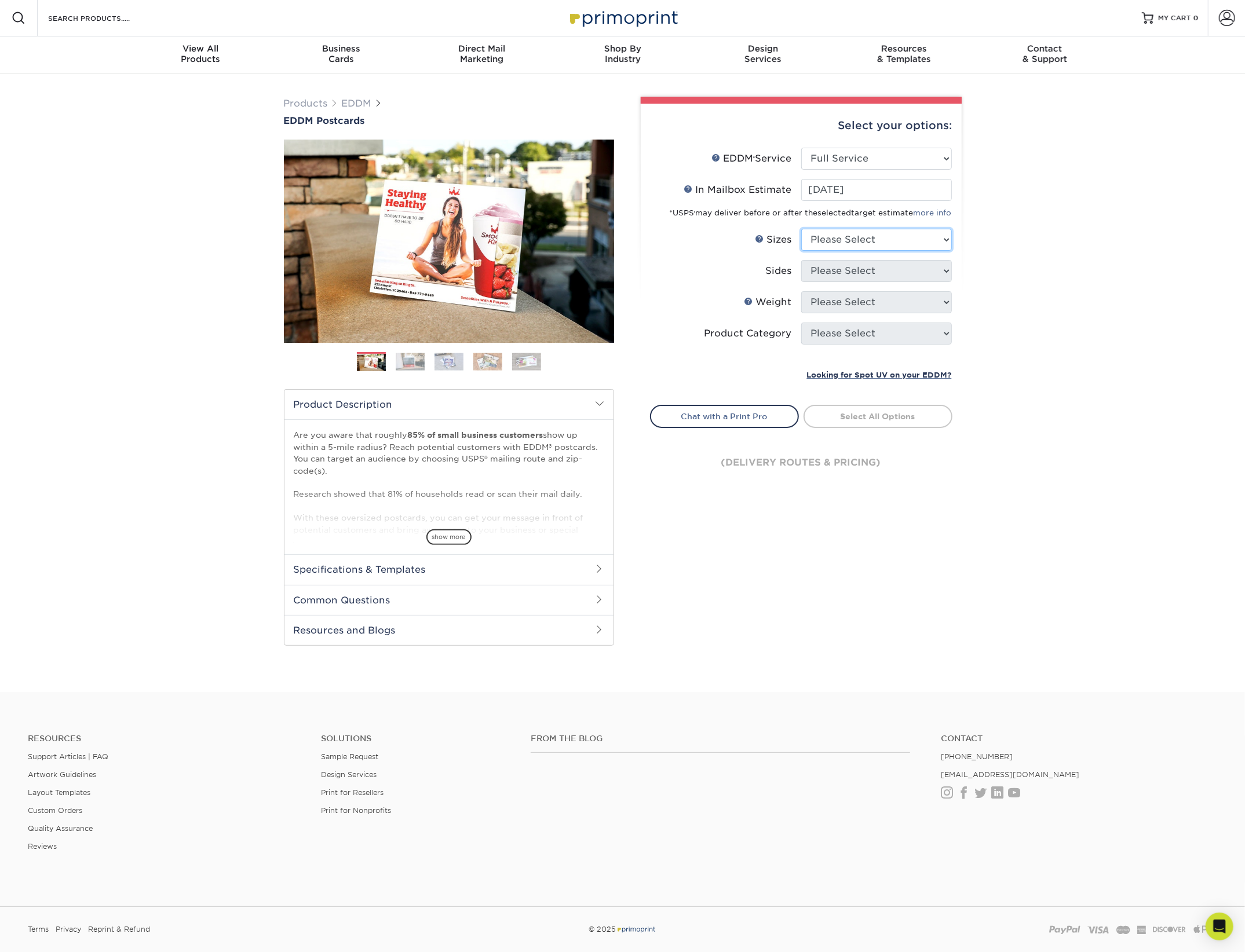
click at [871, 230] on select "Please Select 4.5" x 12" 6" x 12" 6.5" x 8" 6.5" x 9" 6.5" x 12" 7" x 8.5" 8" x…" at bounding box center [876, 239] width 151 height 22
select select "6.50x9.00"
click at [801, 228] on select "Please Select 4.5" x 12" 6" x 12" 6.5" x 8" 6.5" x 9" 6.5" x 12" 7" x 8.5" 8" x…" at bounding box center [876, 239] width 151 height 22
click at [882, 274] on select "Please Select Print Both Sides Print Front Only" at bounding box center [876, 271] width 151 height 22
select select "13abbda7-1d64-4f25-8bb2-c179b224825d"
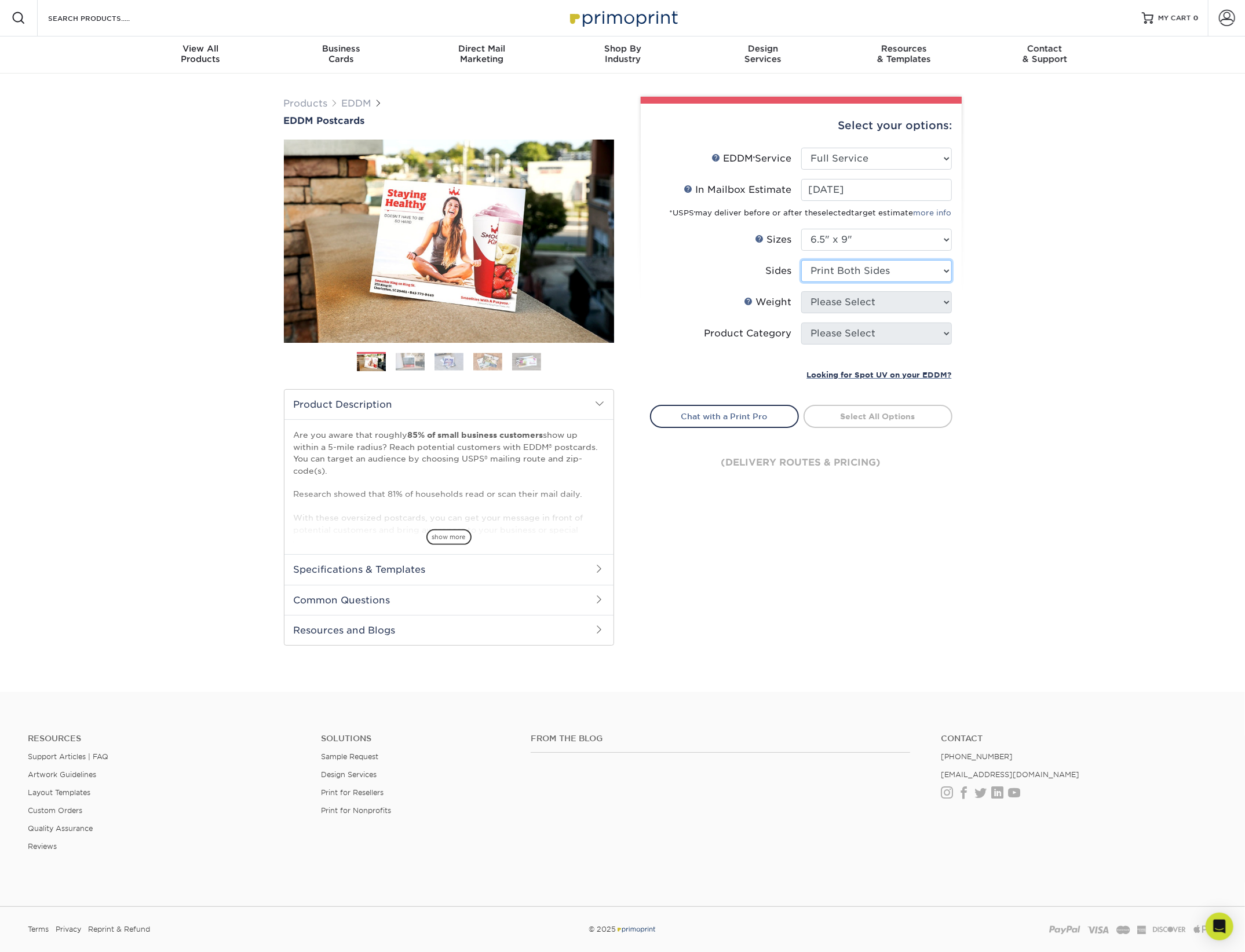
click at [801, 260] on select "Please Select Print Both Sides Print Front Only" at bounding box center [876, 271] width 151 height 22
click at [883, 300] on select "Please Select 16PT 14PT" at bounding box center [876, 302] width 151 height 22
select select "16PT"
click at [801, 291] on select "Please Select 16PT 14PT" at bounding box center [876, 302] width 151 height 22
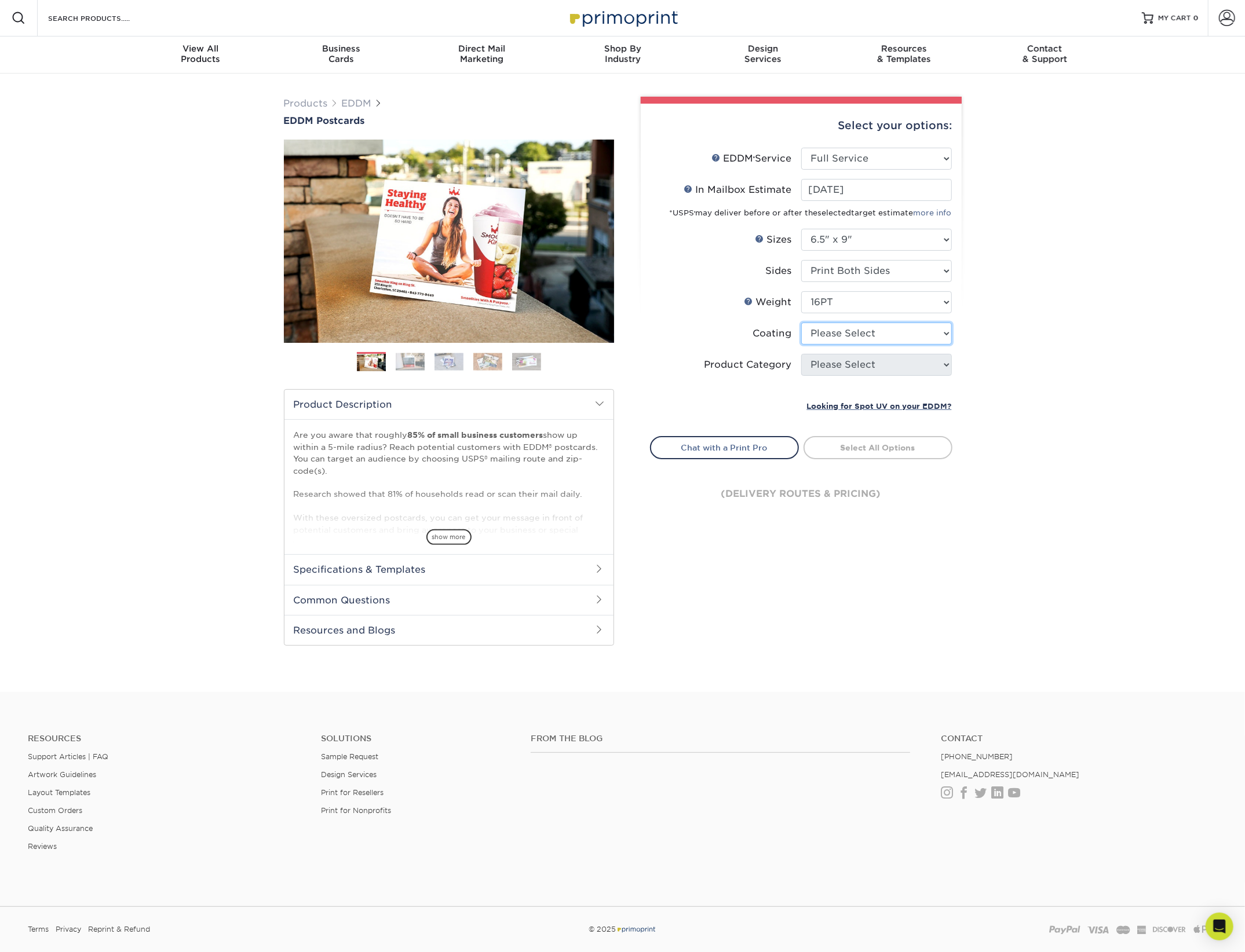
click at [887, 341] on select at bounding box center [876, 333] width 151 height 22
select select "ae367451-b2b8-45df-a344-0f05b6a12993"
click at [801, 322] on select at bounding box center [876, 333] width 151 height 22
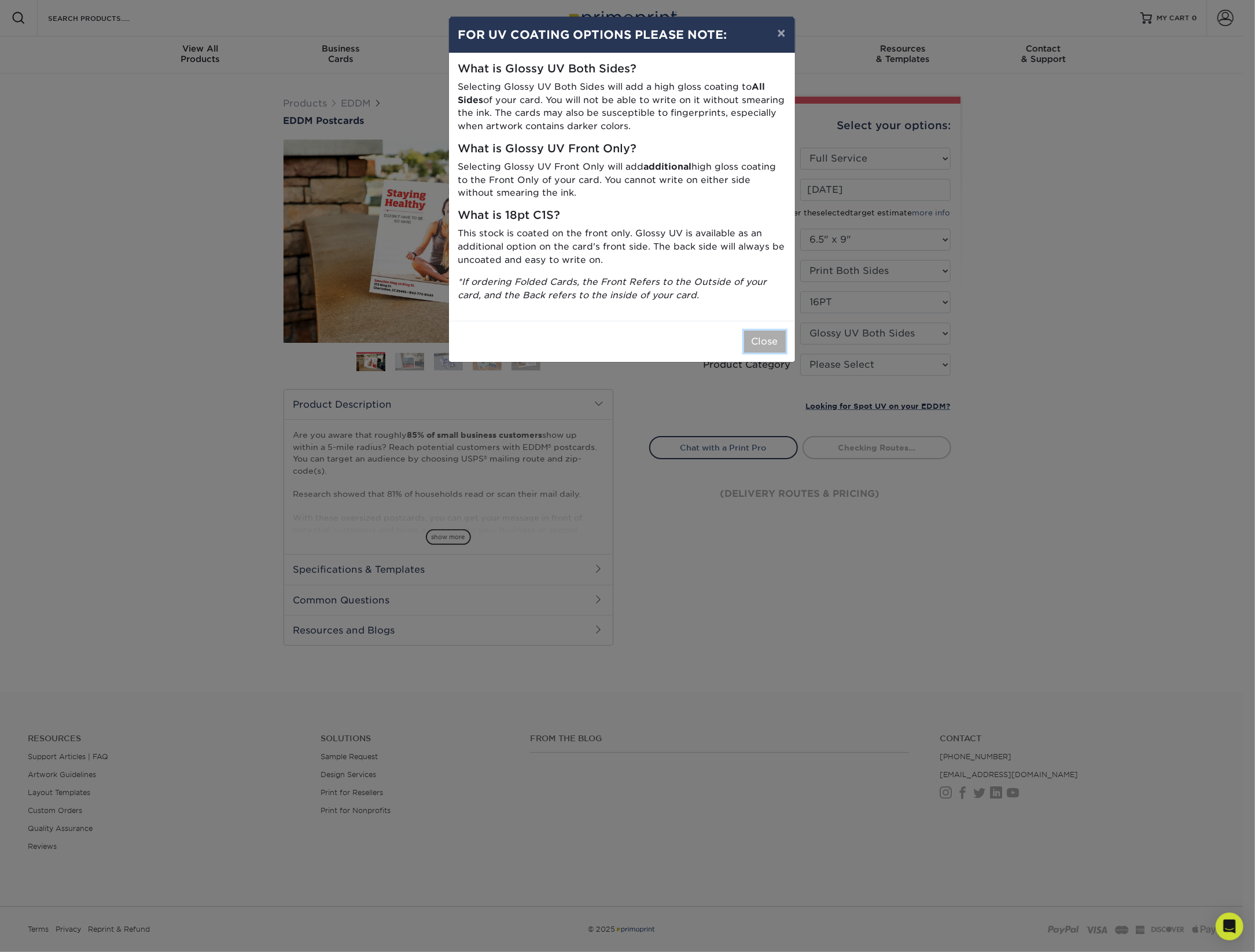
click at [760, 341] on button "Close" at bounding box center [765, 341] width 42 height 22
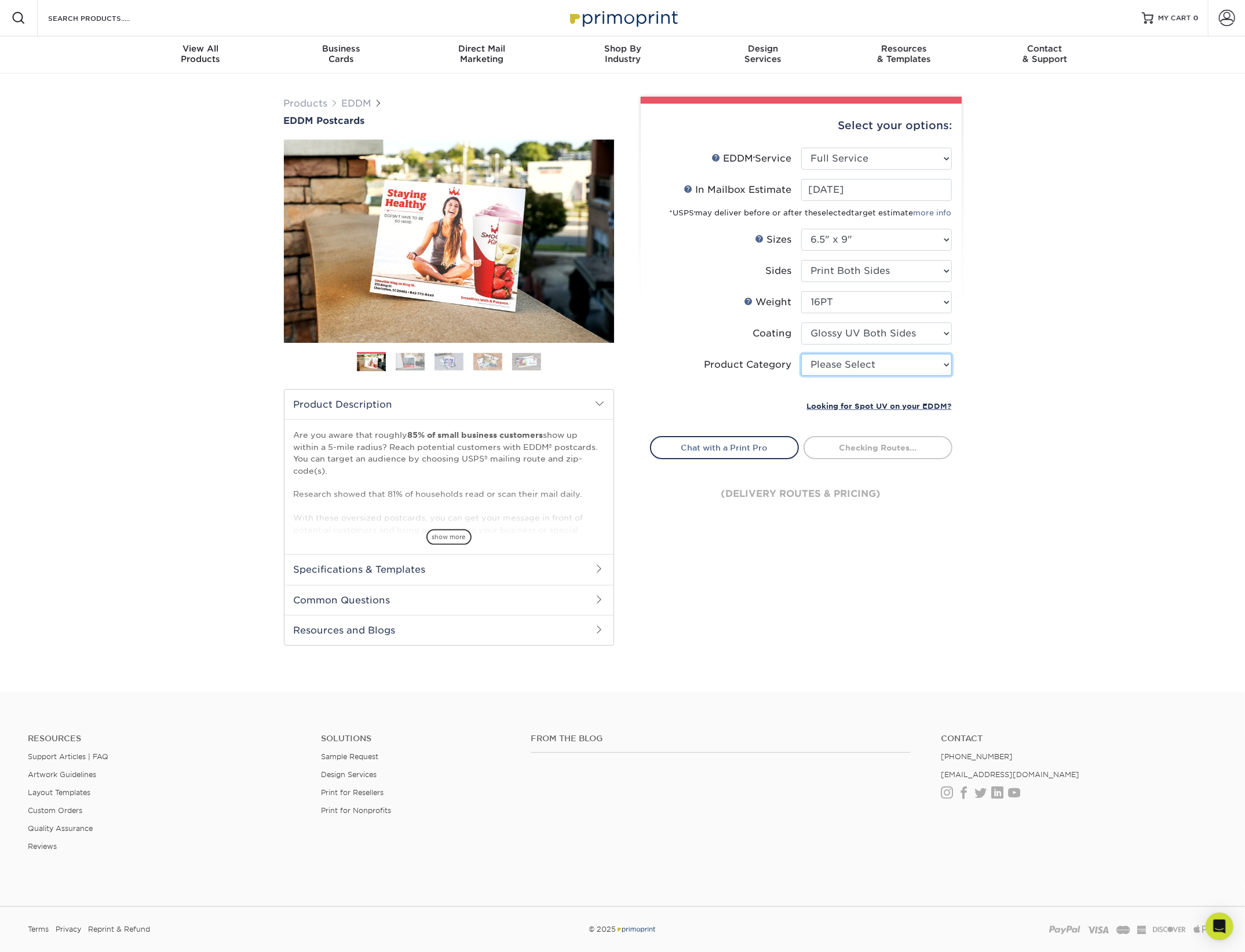
click at [879, 361] on select "Please Select Postcards" at bounding box center [876, 365] width 151 height 22
select select "9b7272e0-d6c8-4c3c-8e97-d3a1bcdab858"
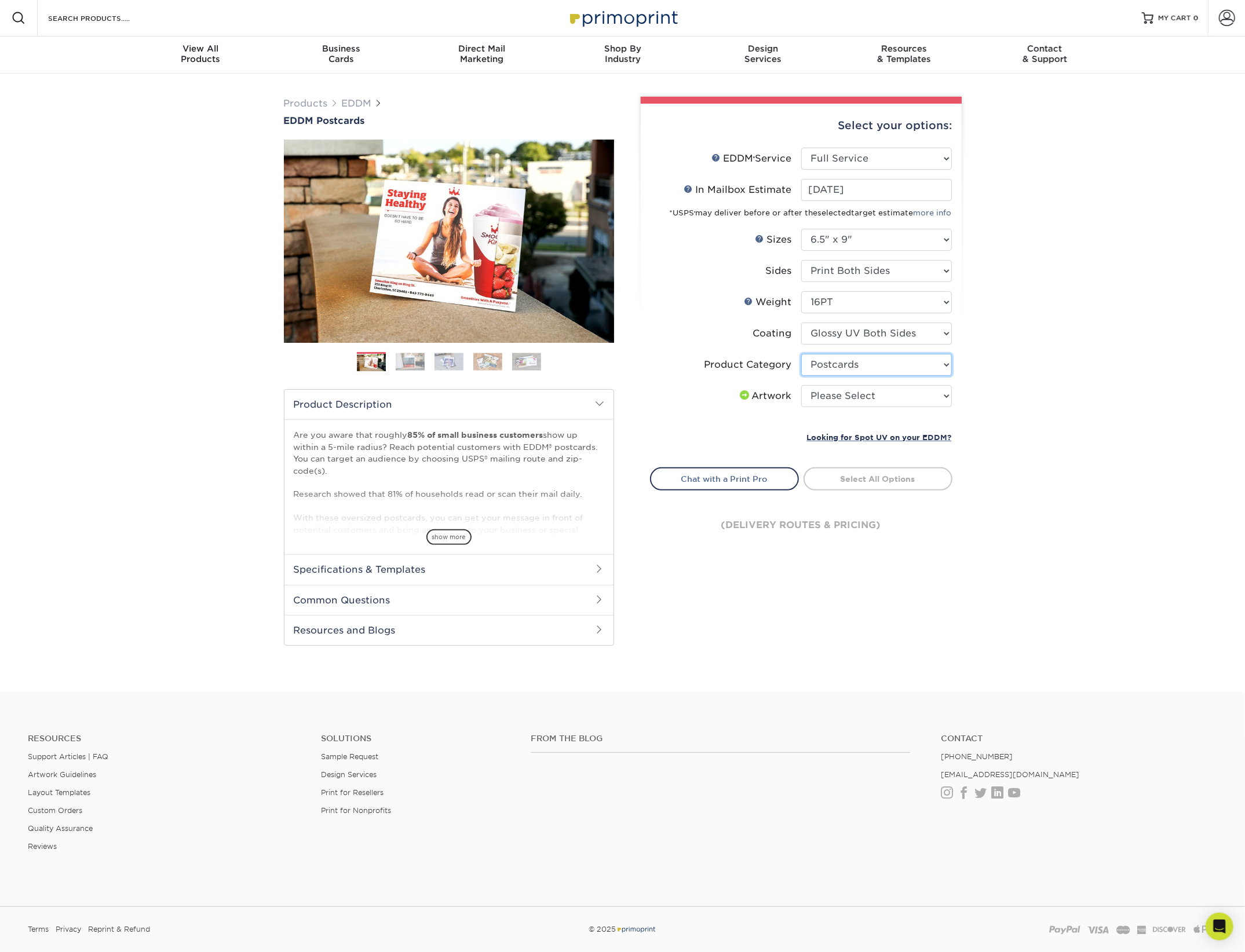
click at [801, 354] on select "Please Select Postcards" at bounding box center [876, 365] width 151 height 22
click at [878, 392] on select "Please Select I will upload files I need a design - $150" at bounding box center [876, 396] width 151 height 22
select select "upload"
click at [801, 385] on select "Please Select I will upload files I need a design - $150" at bounding box center [876, 396] width 151 height 22
click at [938, 470] on link "Select Routes" at bounding box center [878, 477] width 149 height 21
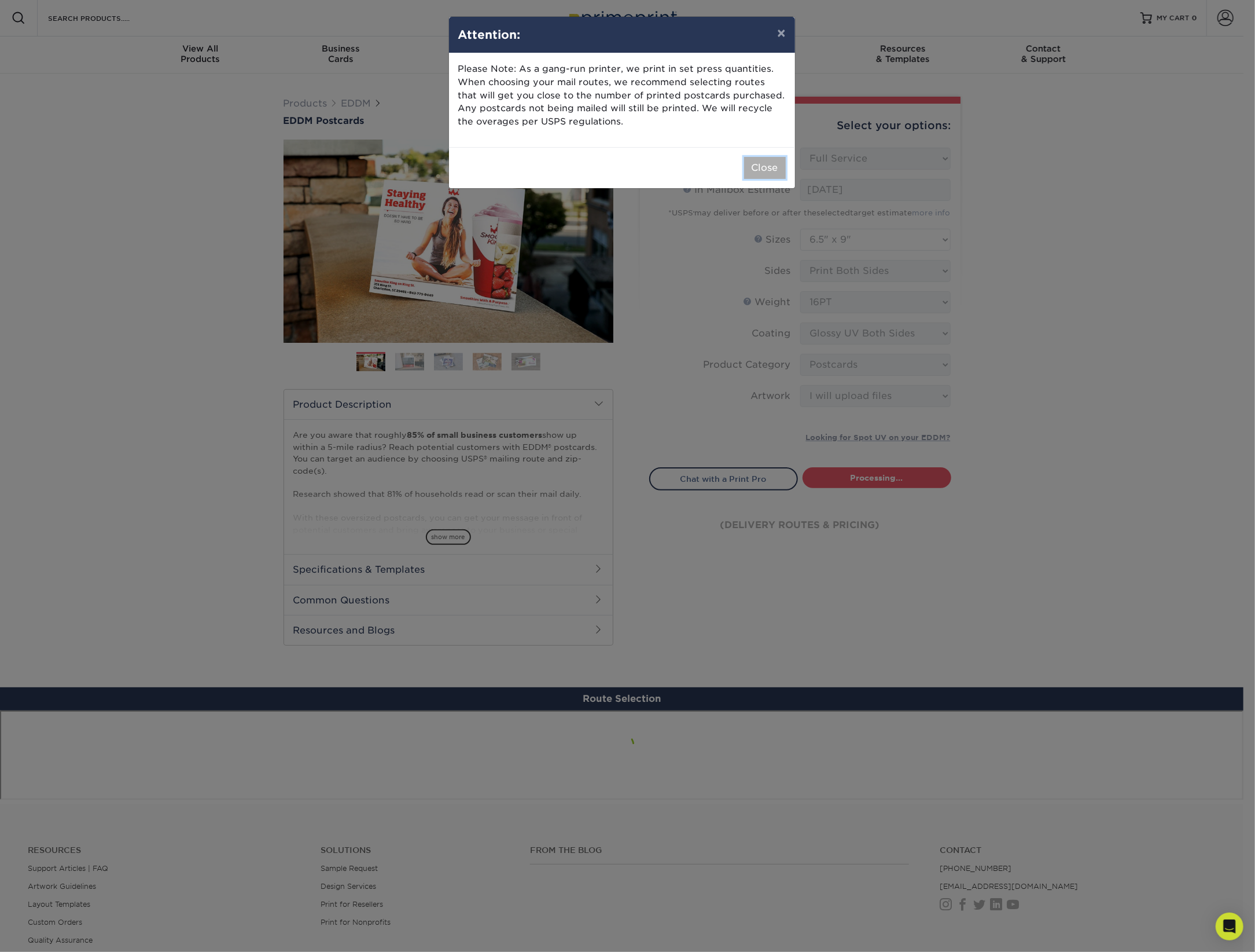
click at [750, 167] on button "Close" at bounding box center [765, 168] width 42 height 22
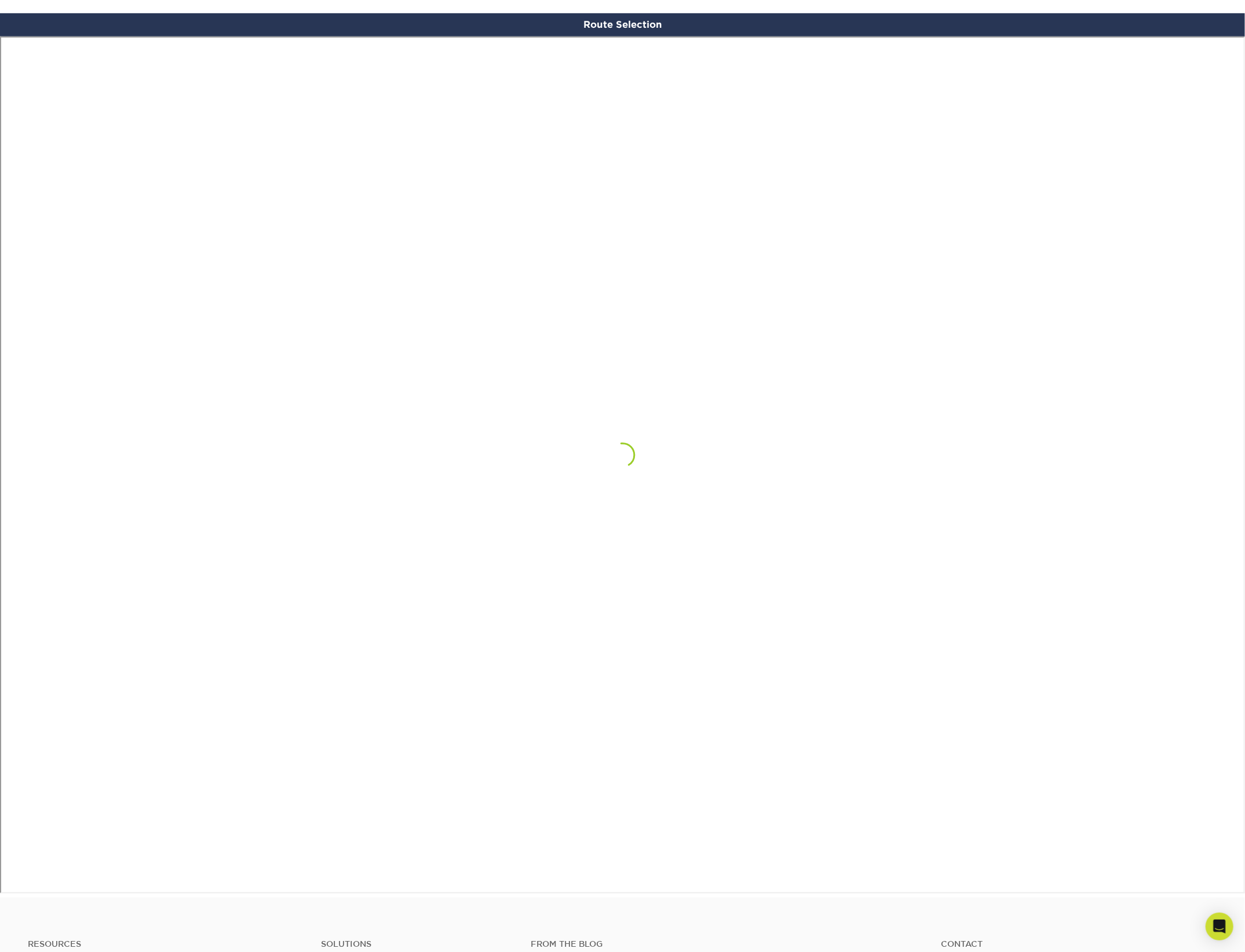
scroll to position [673, 0]
